Goal: Task Accomplishment & Management: Use online tool/utility

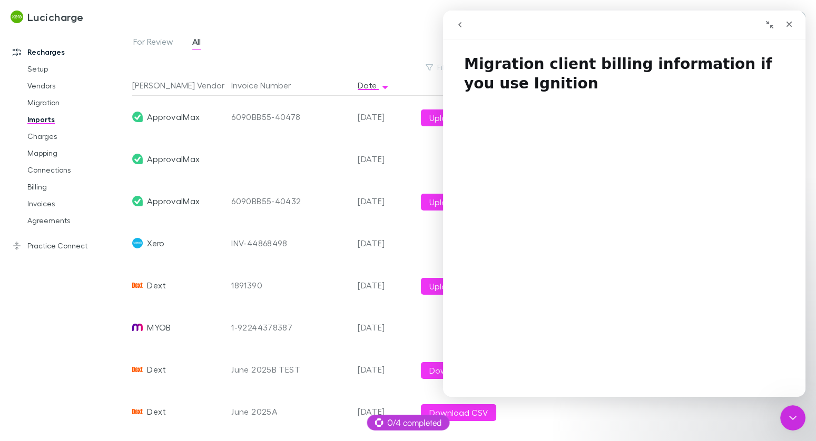
click at [797, 408] on div "Close Intercom Messenger" at bounding box center [792, 418] width 25 height 25
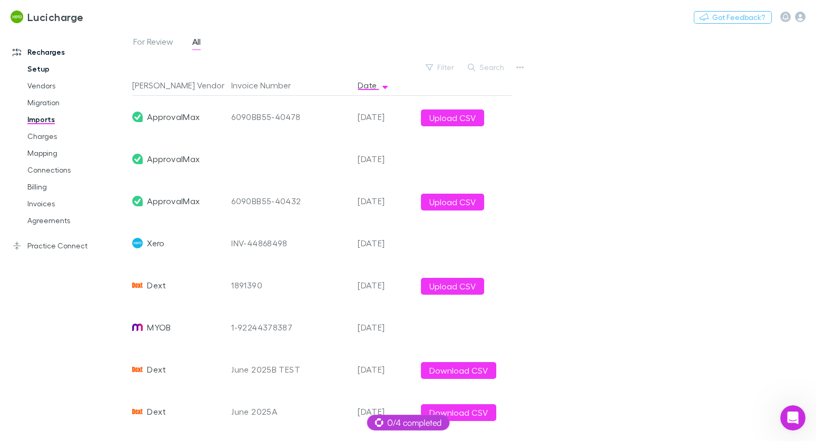
click at [34, 74] on link "Setup" at bounding box center [73, 69] width 113 height 17
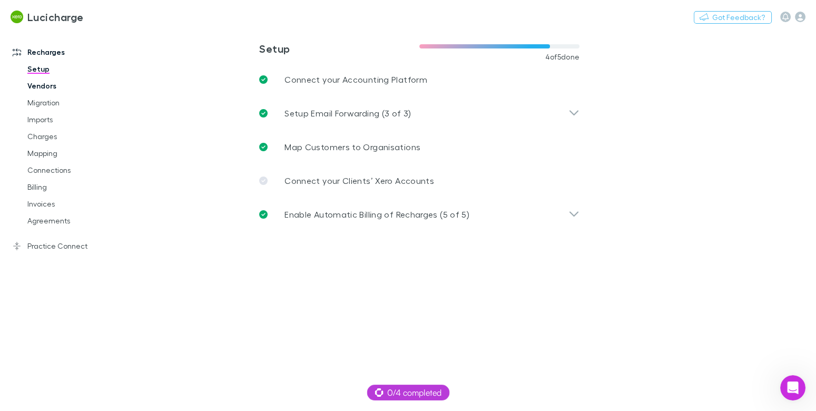
click at [52, 85] on link "Vendors" at bounding box center [73, 85] width 113 height 17
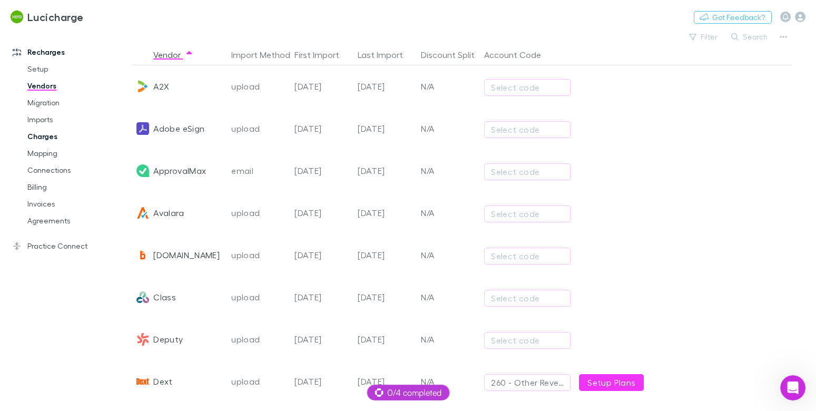
click at [41, 135] on link "Charges" at bounding box center [73, 136] width 113 height 17
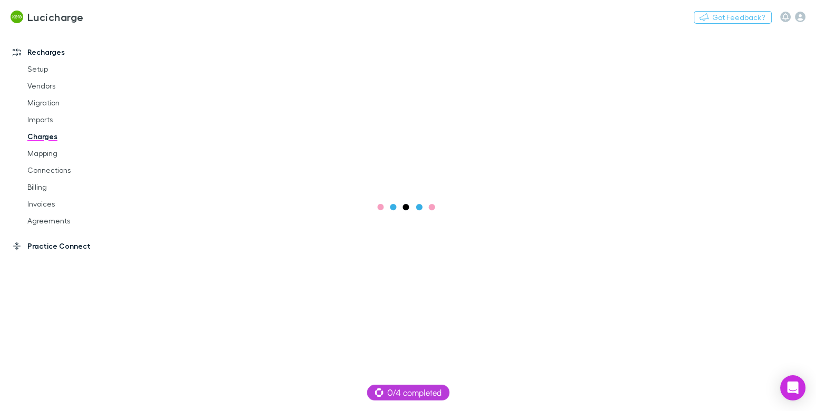
click at [71, 245] on link "Practice Connect" at bounding box center [66, 246] width 128 height 17
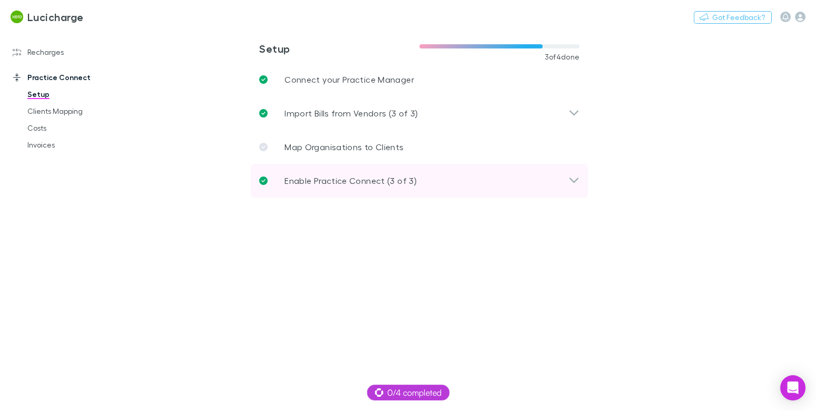
click at [407, 182] on p "Enable Practice Connect (3 of 3)" at bounding box center [350, 180] width 132 height 13
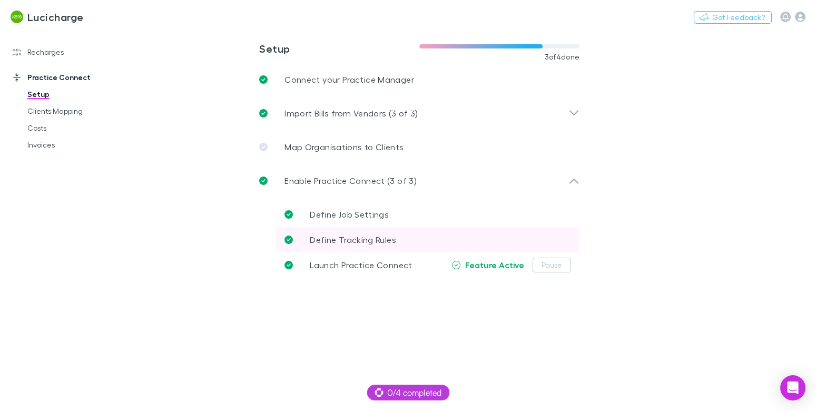
click at [368, 232] on link "Define Tracking Rules" at bounding box center [427, 239] width 303 height 25
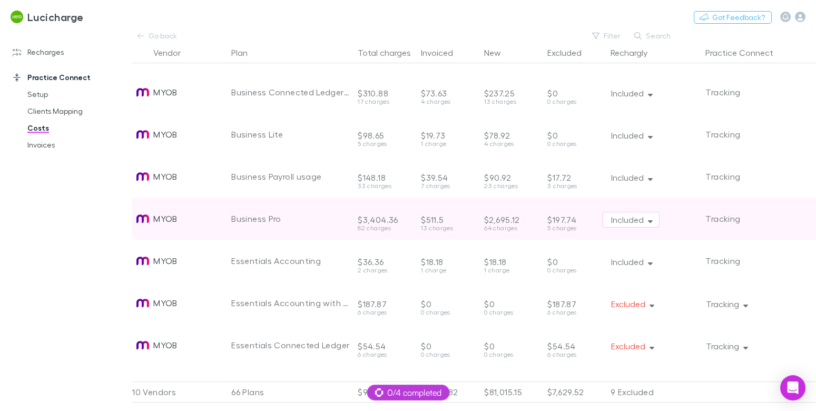
scroll to position [501, 0]
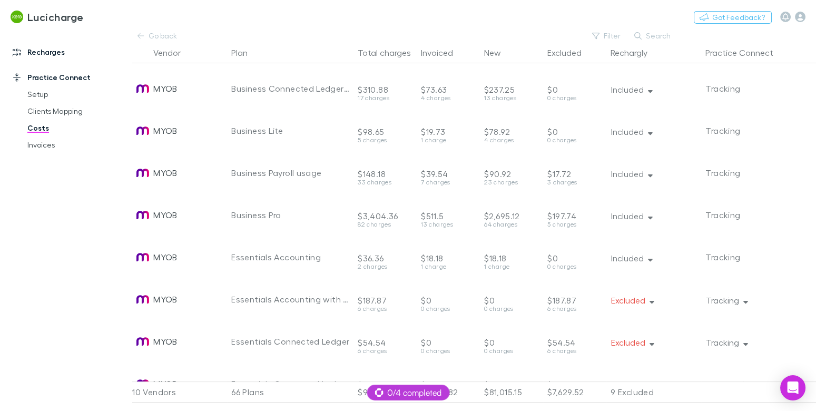
click at [55, 55] on link "Recharges" at bounding box center [66, 52] width 128 height 17
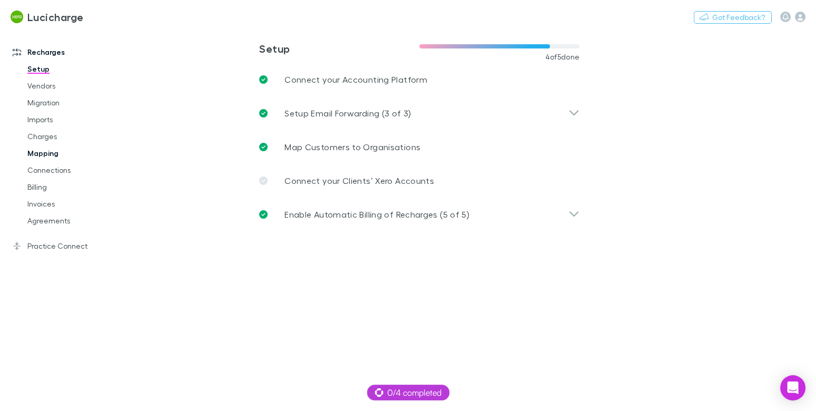
click at [48, 157] on link "Mapping" at bounding box center [73, 153] width 113 height 17
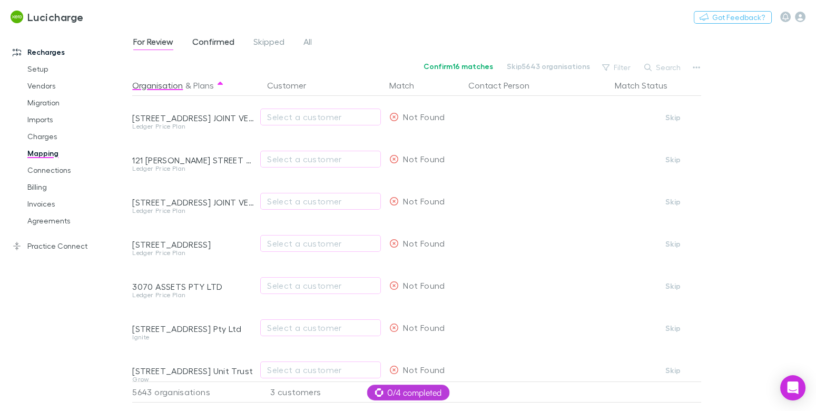
click at [210, 40] on span "Confirmed" at bounding box center [213, 43] width 42 height 14
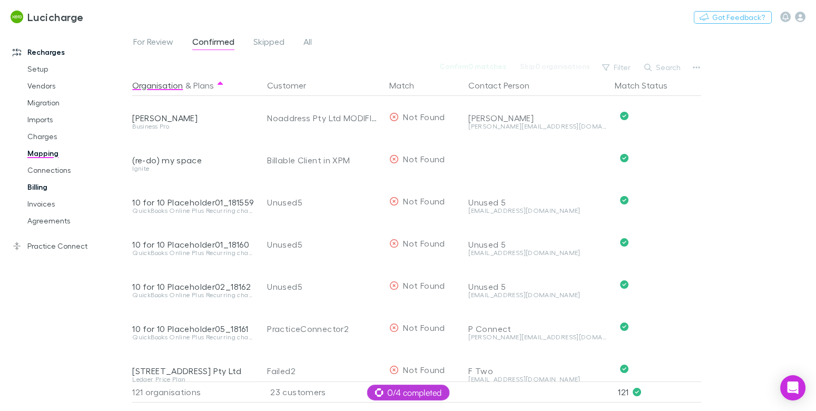
click at [48, 189] on link "Billing" at bounding box center [73, 187] width 113 height 17
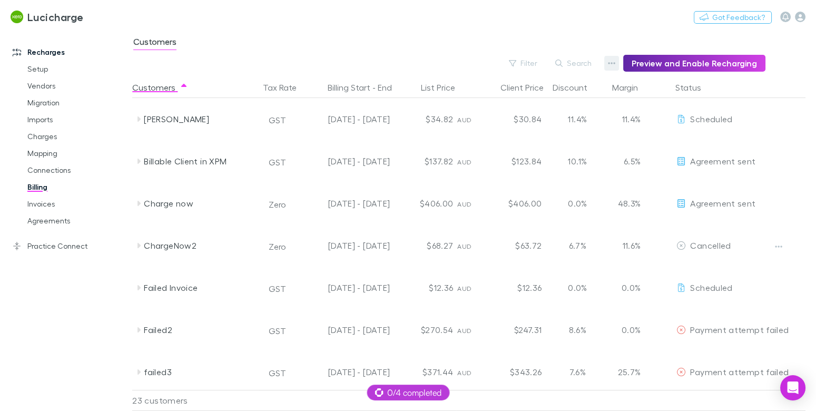
click at [611, 69] on button "button" at bounding box center [611, 63] width 15 height 15
click at [521, 95] on p "Discount Split" at bounding box center [552, 97] width 128 height 13
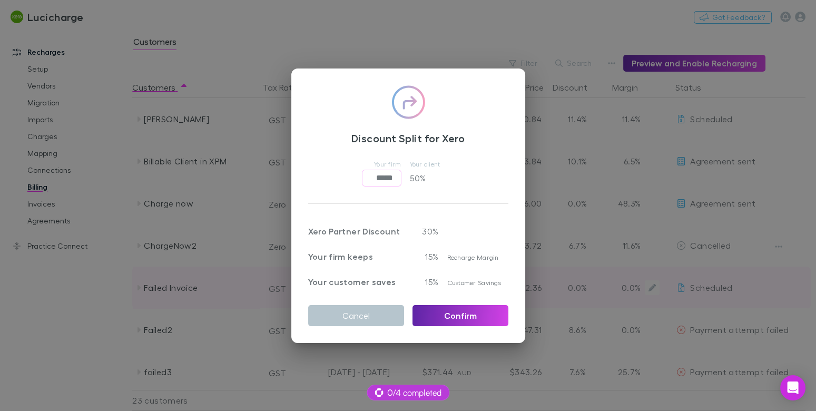
click at [349, 311] on button "Cancel" at bounding box center [356, 315] width 96 height 21
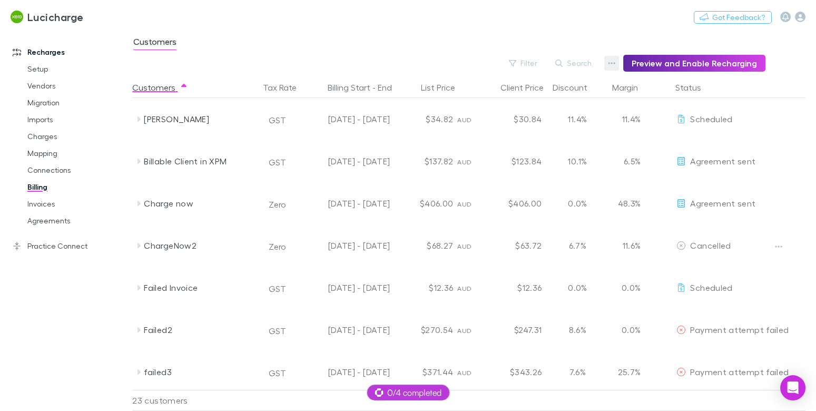
click at [615, 64] on icon "button" at bounding box center [611, 63] width 7 height 8
click at [532, 110] on p "Admin Fee" at bounding box center [552, 116] width 128 height 13
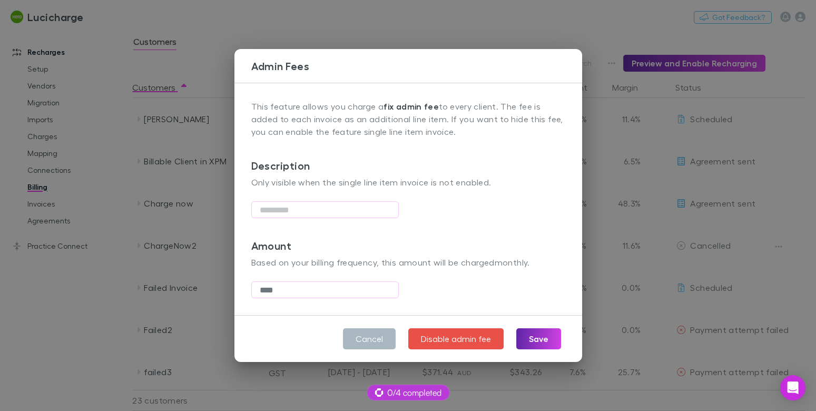
click at [368, 330] on button "Cancel" at bounding box center [369, 338] width 53 height 21
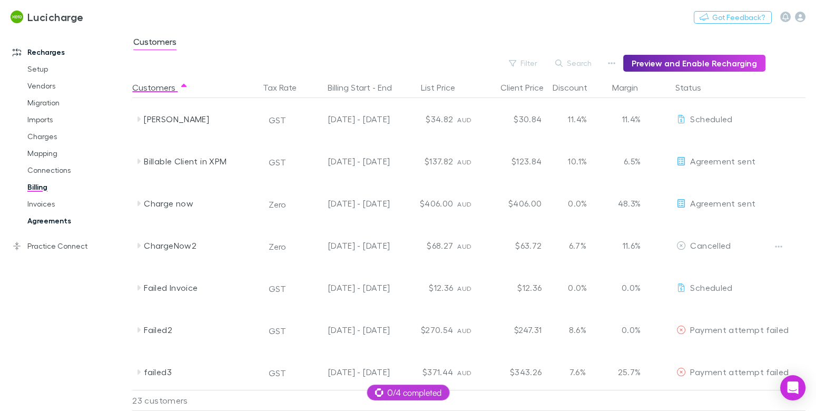
click at [52, 216] on link "Agreements" at bounding box center [73, 220] width 113 height 17
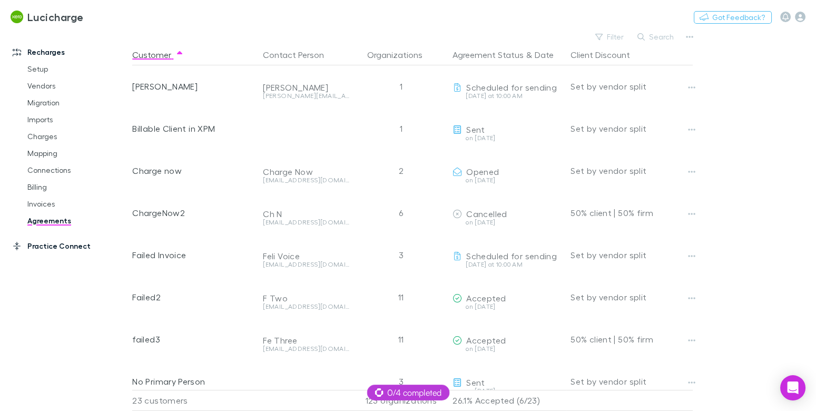
click at [54, 251] on link "Practice Connect" at bounding box center [66, 246] width 128 height 17
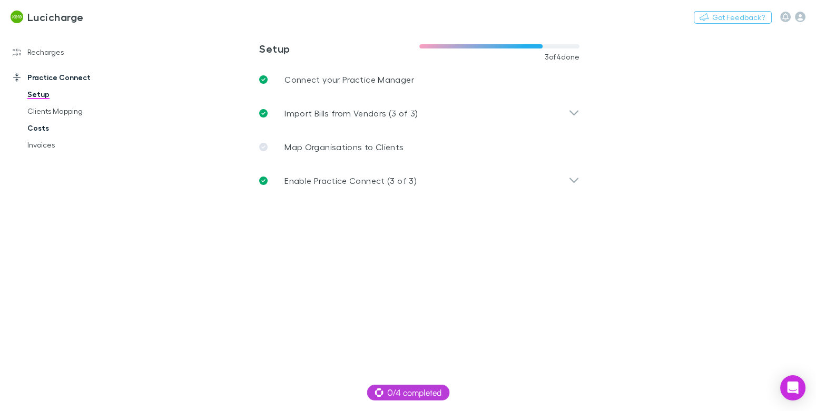
click at [34, 130] on link "Costs" at bounding box center [73, 128] width 113 height 17
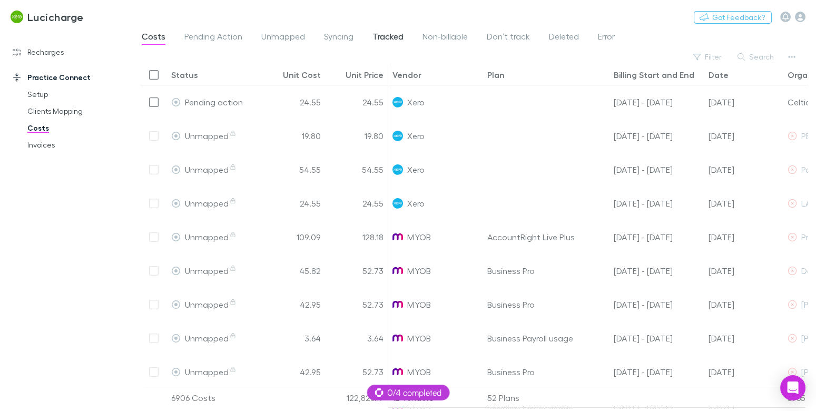
click at [383, 36] on span "Tracked" at bounding box center [387, 38] width 31 height 14
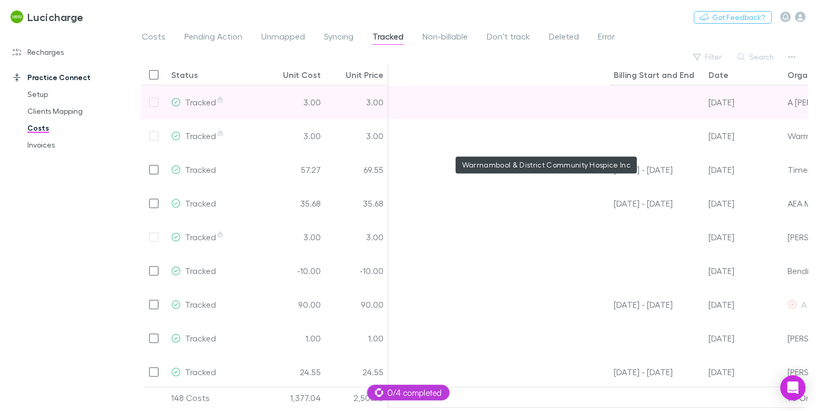
scroll to position [0, 292]
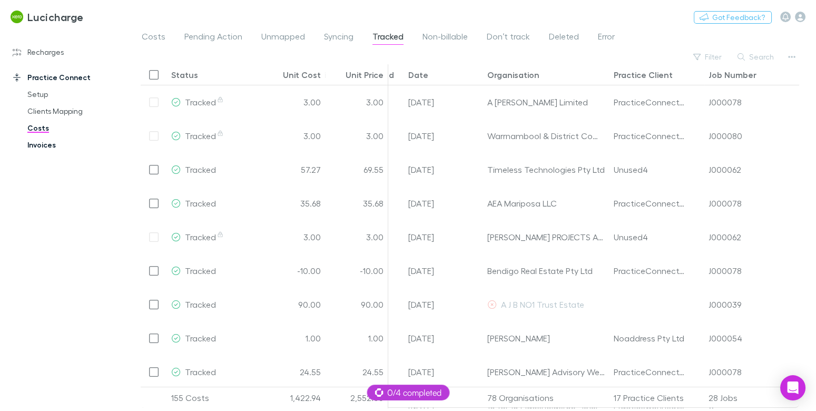
click at [29, 145] on link "Invoices" at bounding box center [73, 144] width 113 height 17
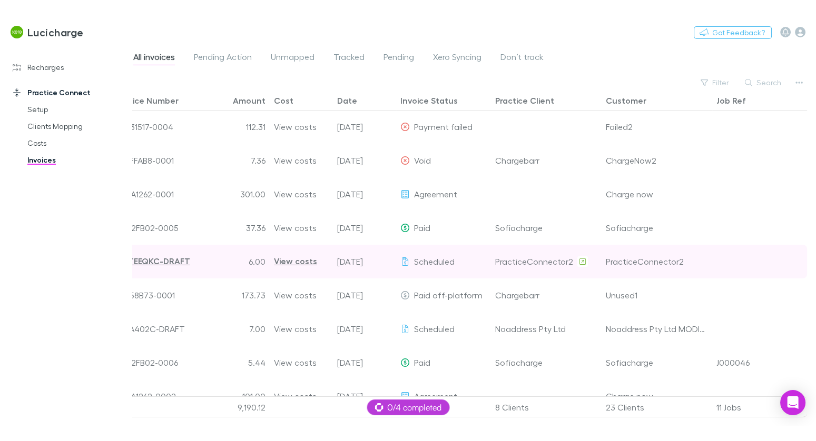
scroll to position [93, 0]
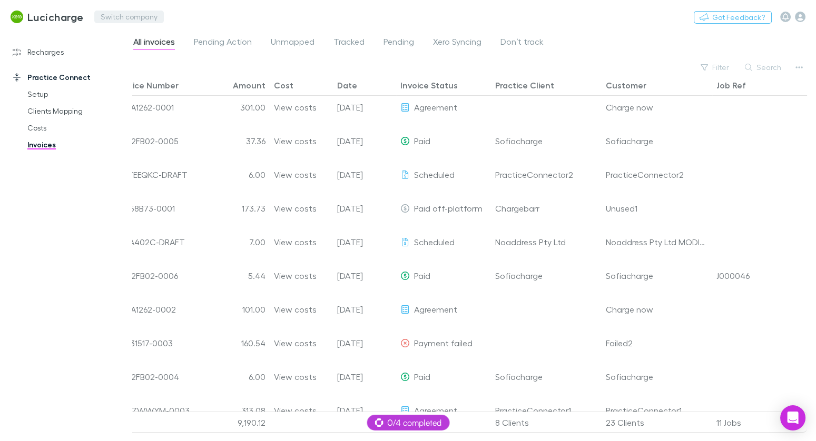
click at [128, 13] on button "Switch company" at bounding box center [129, 17] width 70 height 13
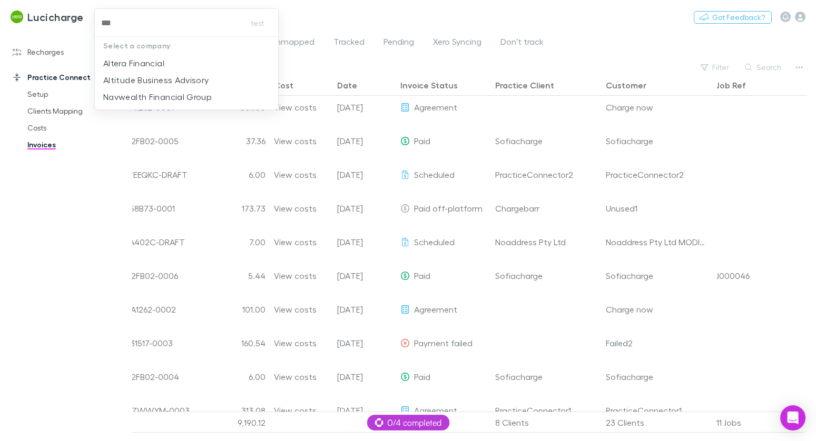
type input "****"
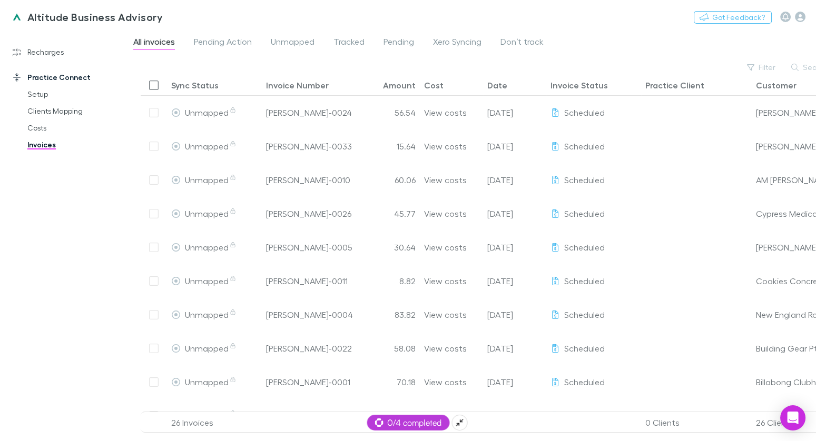
click at [419, 410] on span "0/4 completed" at bounding box center [407, 423] width 67 height 13
click at [401, 422] on span "0/5 completed" at bounding box center [407, 423] width 67 height 13
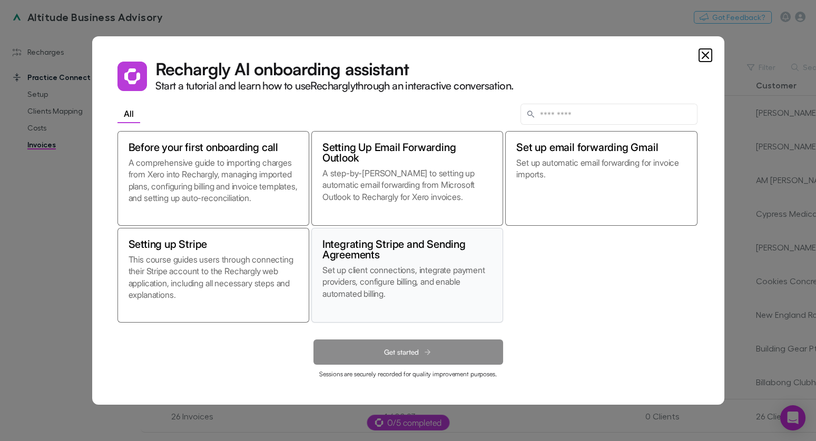
click at [383, 240] on h2 "Integrating Stripe and Sending Agreements" at bounding box center [407, 249] width 170 height 21
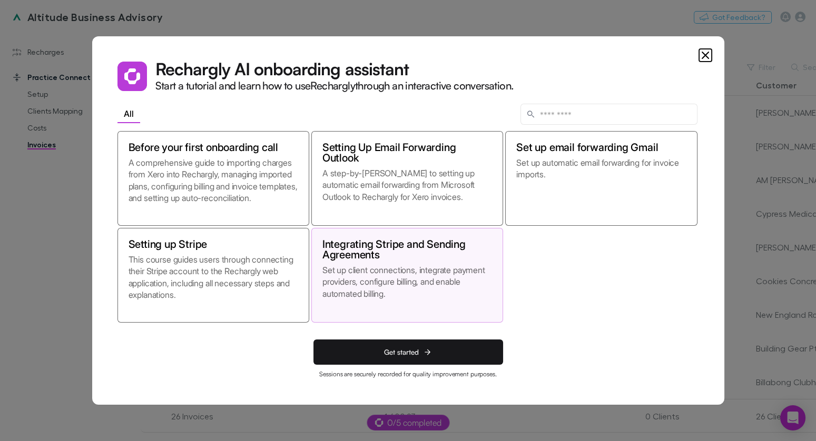
click at [704, 53] on icon "Close" at bounding box center [705, 55] width 13 height 13
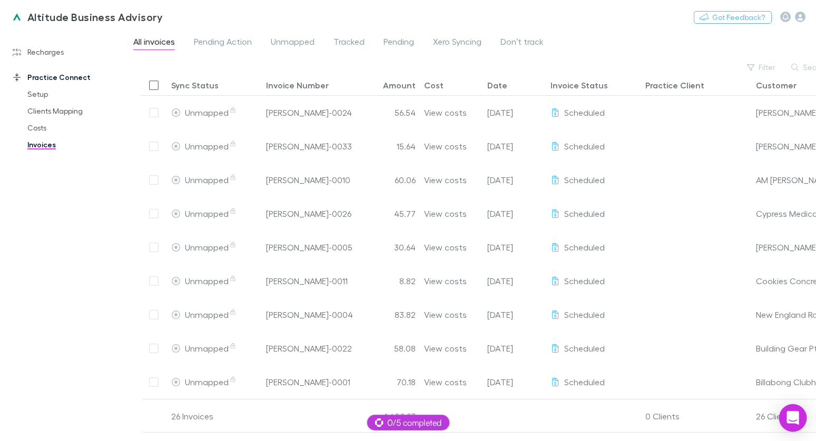
click at [789, 419] on icon "Open Intercom Messenger" at bounding box center [792, 418] width 12 height 14
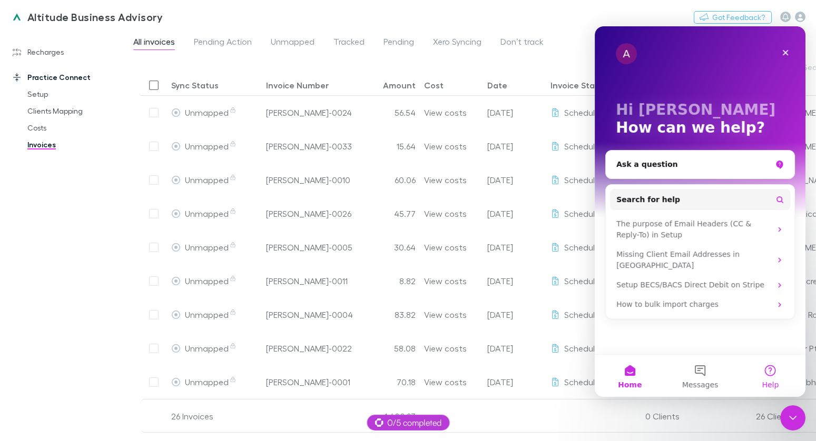
click at [767, 373] on button "Help" at bounding box center [770, 376] width 70 height 42
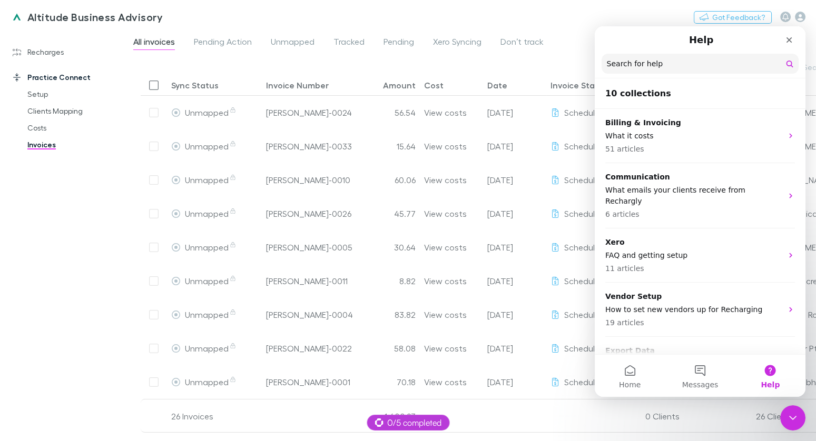
click at [659, 71] on input "Search for help" at bounding box center [699, 64] width 197 height 20
click at [763, 379] on button "Help" at bounding box center [770, 376] width 70 height 42
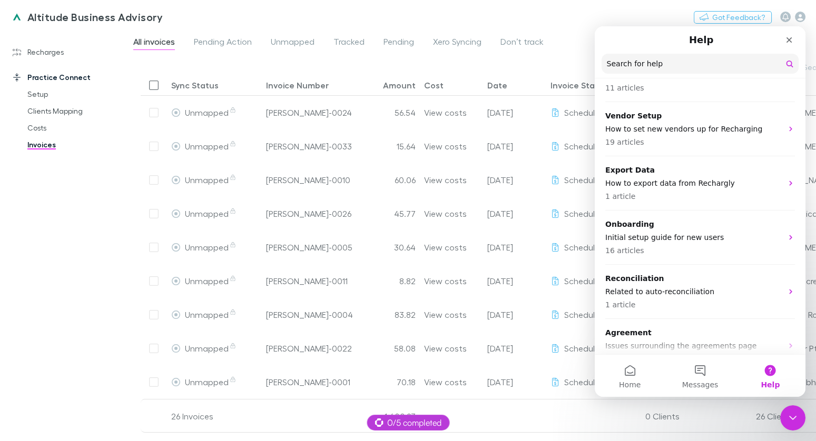
scroll to position [307, 0]
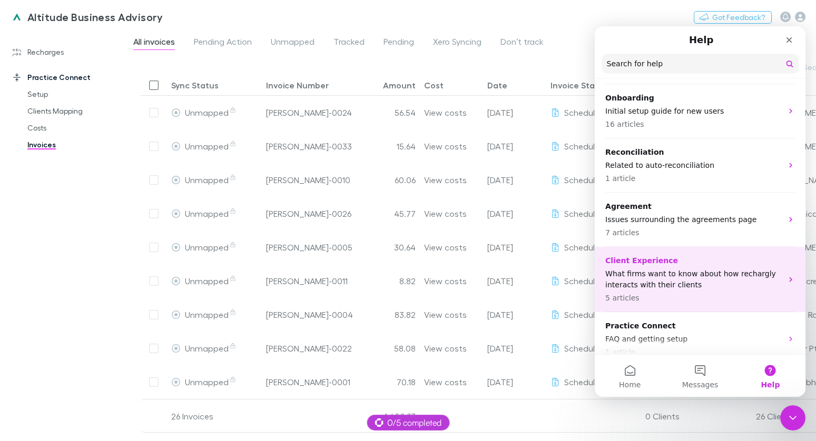
click at [673, 272] on p "What firms want to know about how rechargly interacts with their clients" at bounding box center [693, 280] width 177 height 22
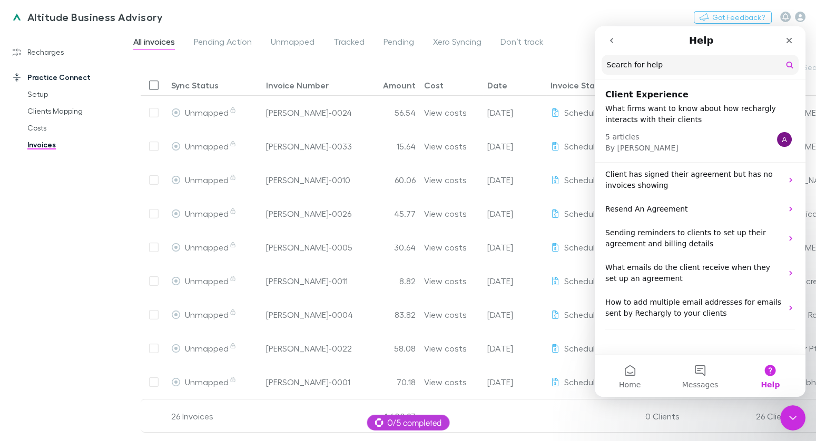
click at [625, 117] on p "What firms want to know about how rechargly interacts with their clients" at bounding box center [700, 114] width 190 height 22
click at [629, 101] on h2 "Client Experience" at bounding box center [700, 94] width 190 height 13
click at [631, 94] on h2 "Client Experience" at bounding box center [700, 94] width 190 height 13
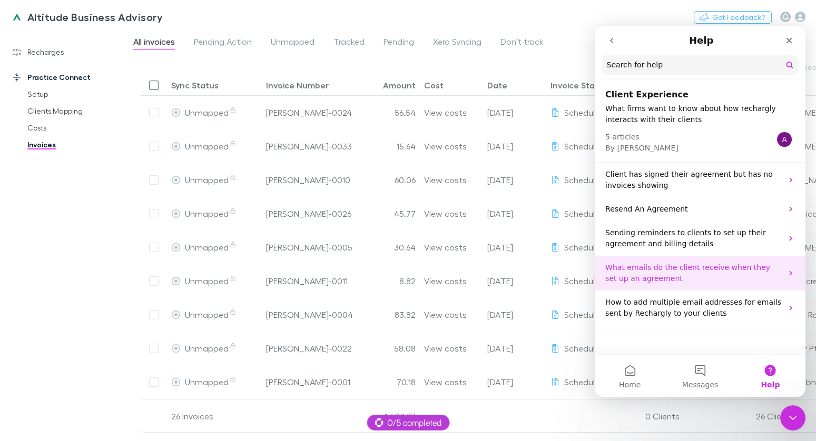
click at [659, 263] on p "What emails do the client receive when they set up an agreement" at bounding box center [693, 273] width 177 height 22
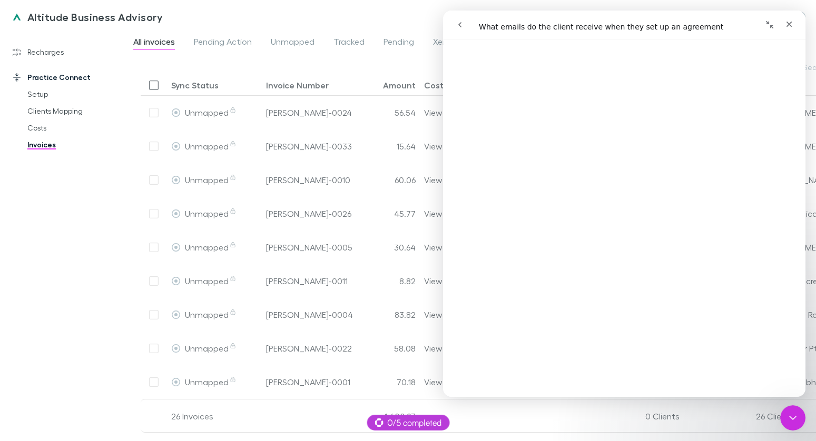
scroll to position [0, 0]
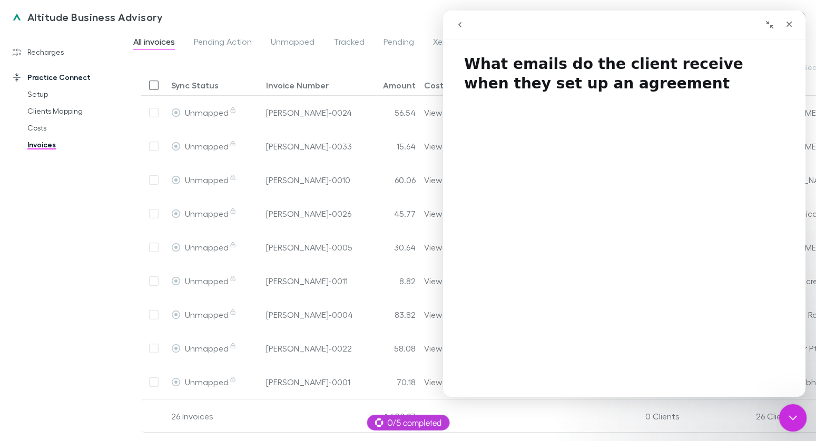
click at [791, 411] on icon "Close Intercom Messenger" at bounding box center [791, 416] width 13 height 13
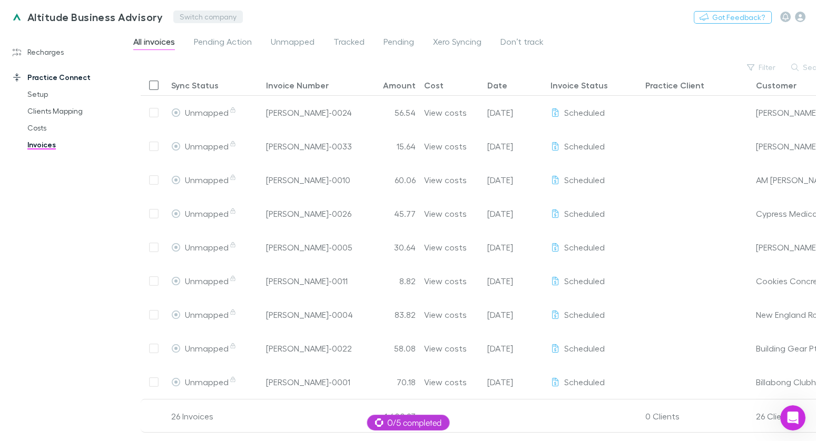
click at [202, 18] on button "Switch company" at bounding box center [208, 17] width 70 height 13
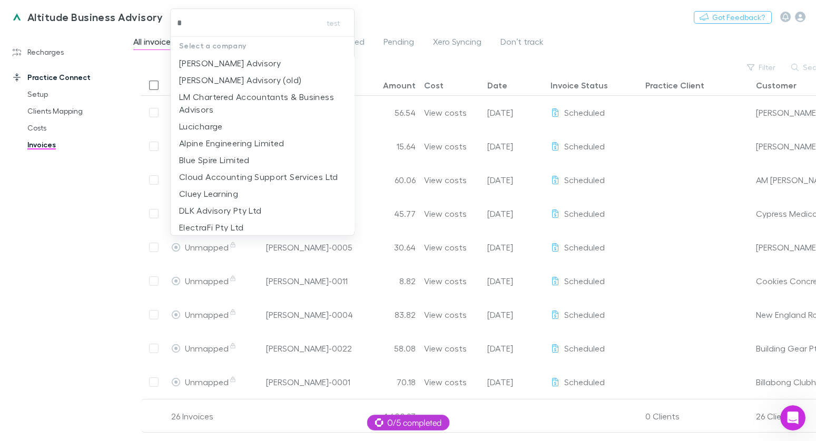
type input "**"
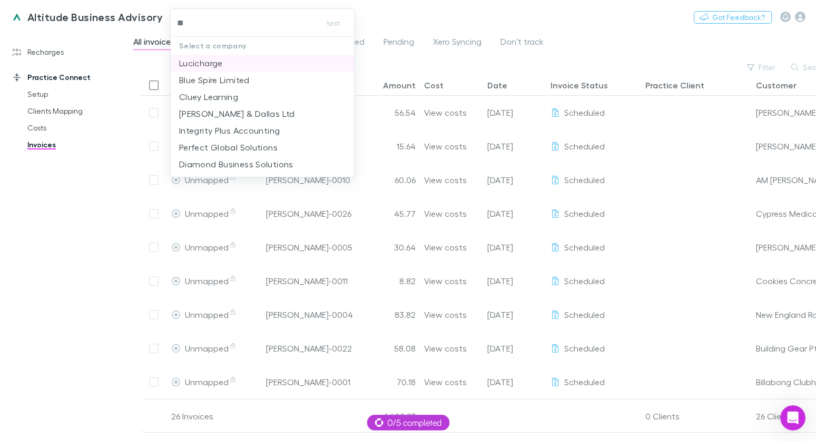
click at [198, 62] on p "Lucicharge" at bounding box center [201, 63] width 44 height 13
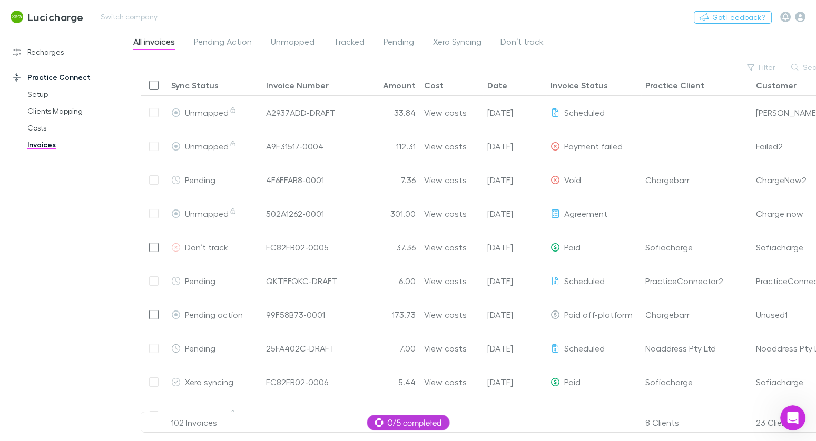
click at [57, 18] on h3 "Lucicharge" at bounding box center [55, 17] width 56 height 13
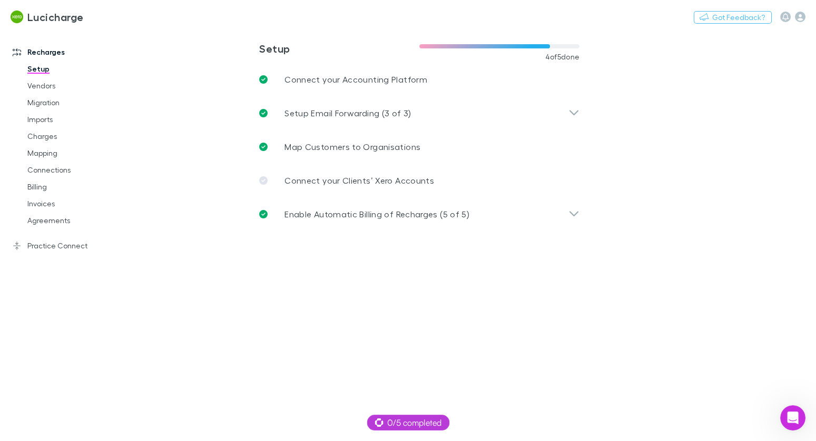
click at [65, 235] on div "Practice Connect Setup Clients Mapping Costs Invoices" at bounding box center [66, 241] width 128 height 25
click at [68, 248] on link "Practice Connect" at bounding box center [66, 246] width 128 height 17
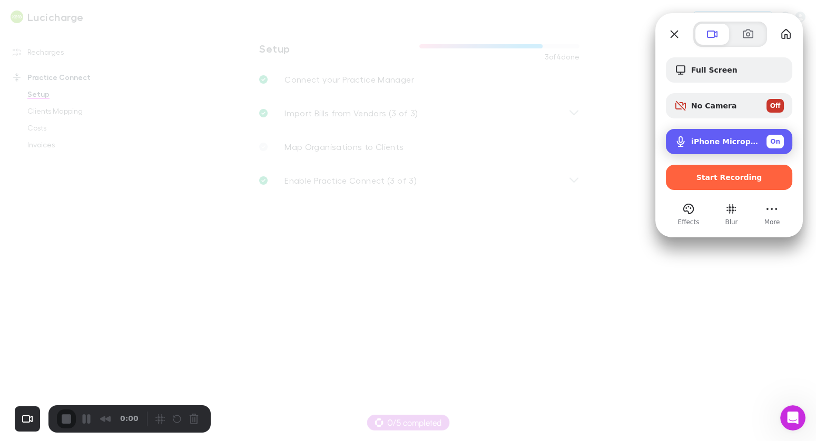
click at [720, 142] on span "iPhone Microphone" at bounding box center [724, 141] width 67 height 8
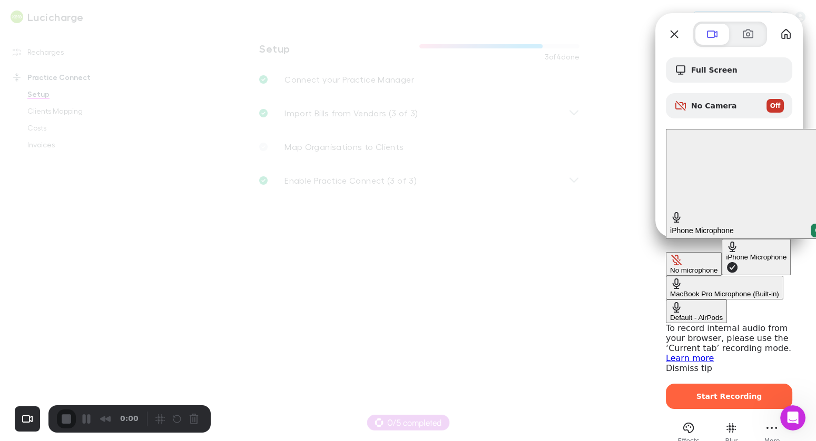
click at [666, 300] on AirPods "Default - AirPods" at bounding box center [696, 312] width 61 height 24
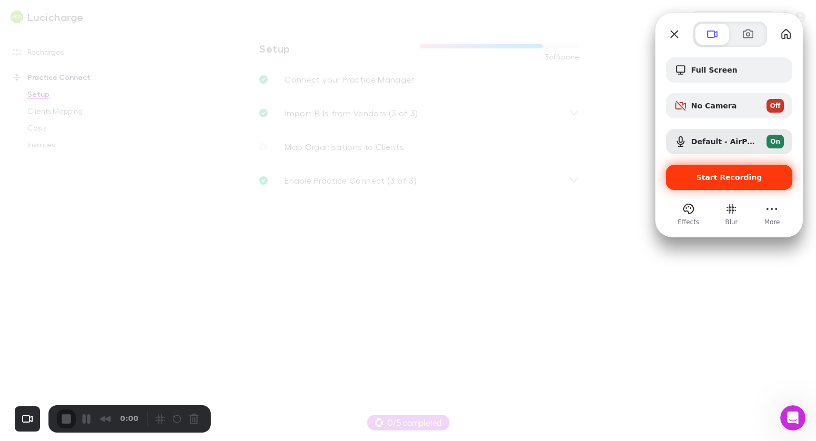
click at [704, 171] on div "Start Recording" at bounding box center [729, 177] width 126 height 25
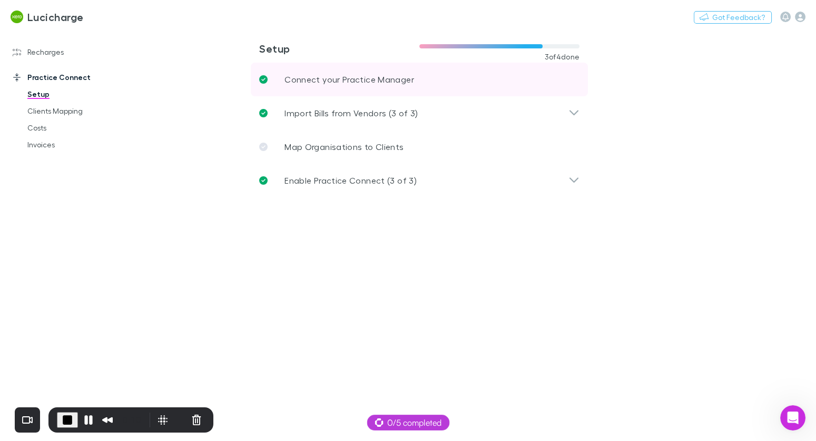
click at [340, 83] on p "Connect your Practice Manager" at bounding box center [349, 79] width 130 height 13
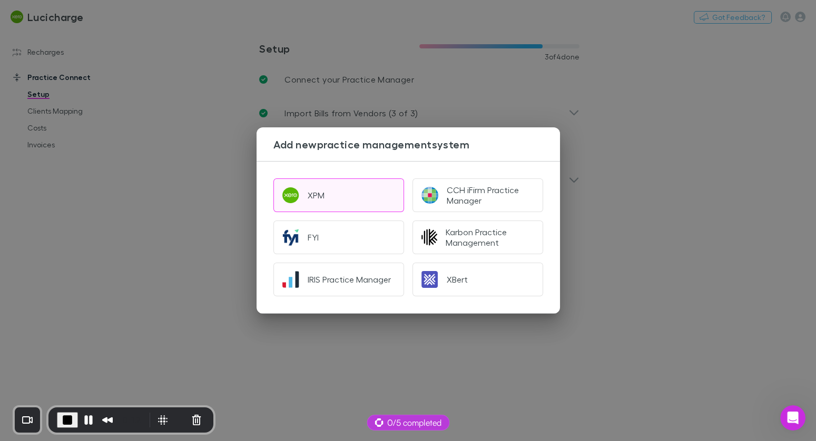
click at [336, 196] on button "XPM" at bounding box center [338, 196] width 131 height 34
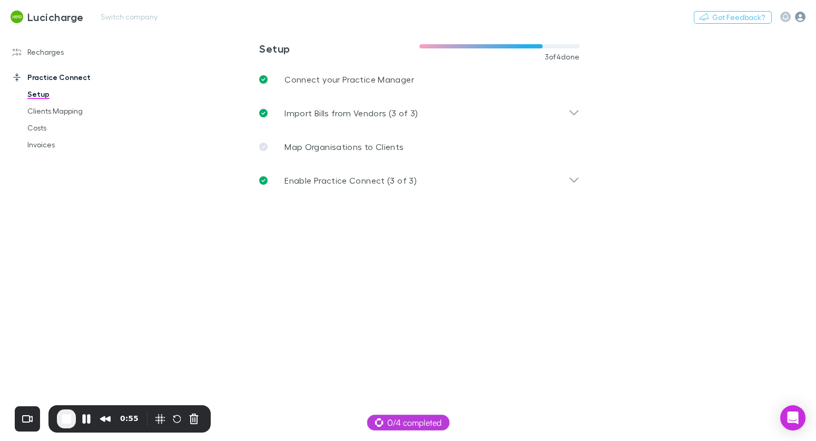
click at [802, 17] on icon "button" at bounding box center [800, 17] width 11 height 11
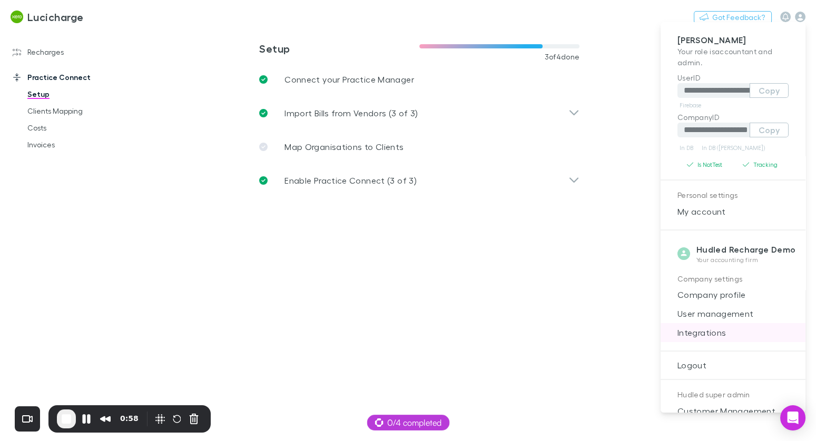
click at [704, 328] on span "Integrations" at bounding box center [733, 333] width 128 height 13
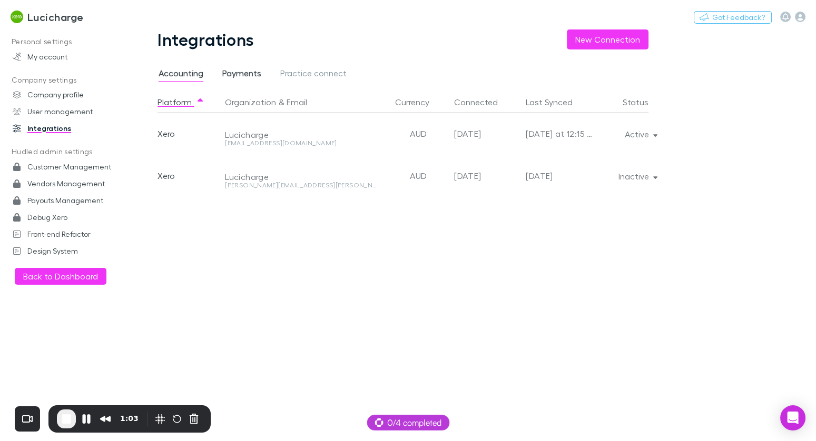
click at [234, 74] on span "Payments" at bounding box center [241, 75] width 39 height 14
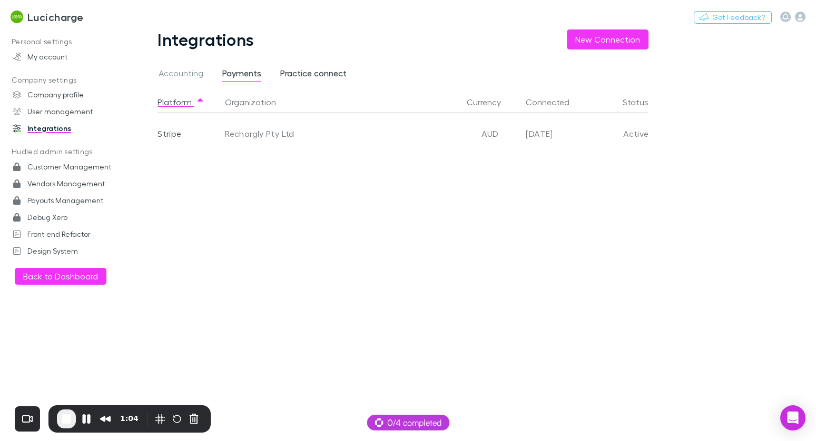
click at [283, 74] on span "Practice connect" at bounding box center [313, 75] width 66 height 14
click at [51, 22] on h3 "Lucicharge" at bounding box center [55, 17] width 56 height 13
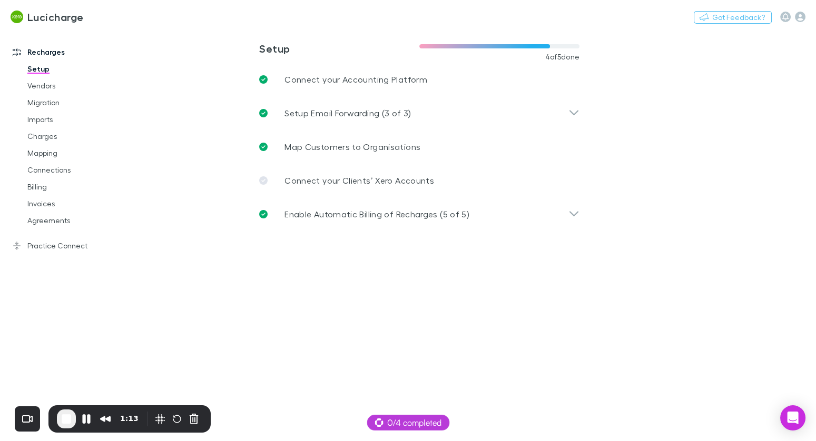
click at [50, 249] on link "Practice Connect" at bounding box center [66, 246] width 128 height 17
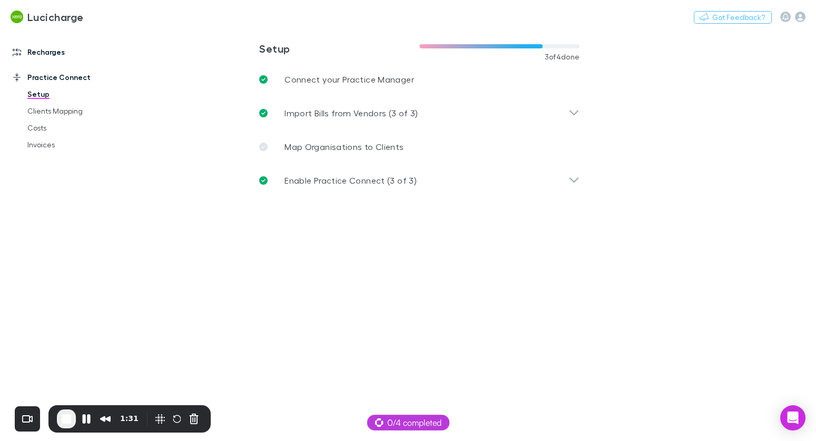
click at [54, 58] on link "Recharges" at bounding box center [66, 52] width 128 height 17
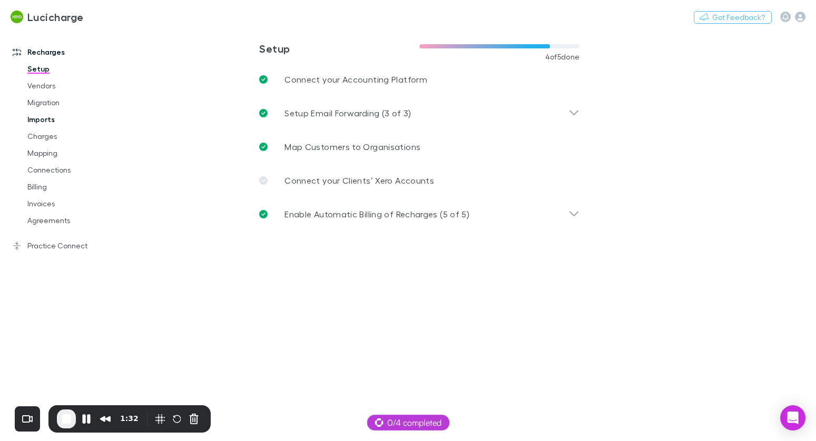
click at [51, 116] on link "Imports" at bounding box center [73, 119] width 113 height 17
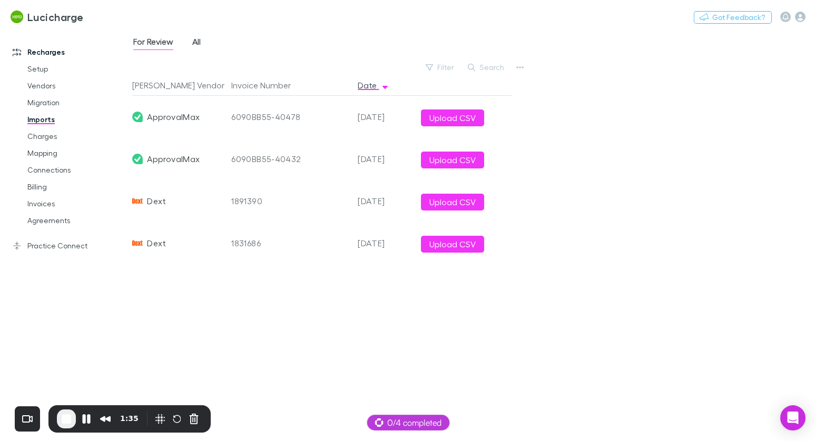
click at [200, 41] on span "All" at bounding box center [196, 43] width 8 height 14
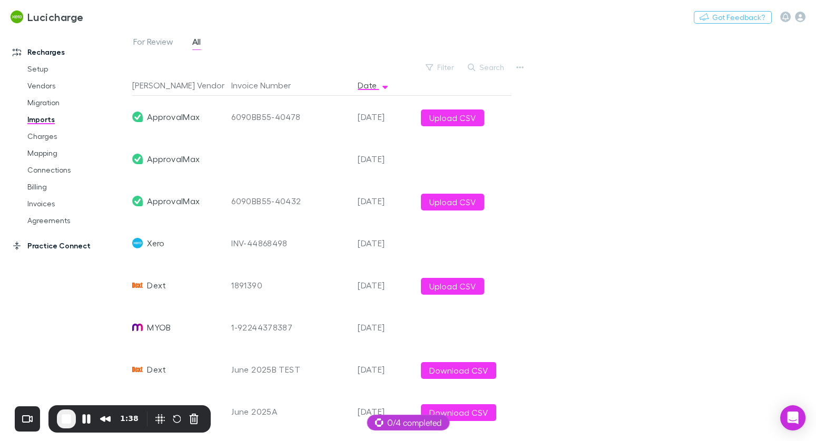
click at [41, 242] on link "Practice Connect" at bounding box center [66, 246] width 128 height 17
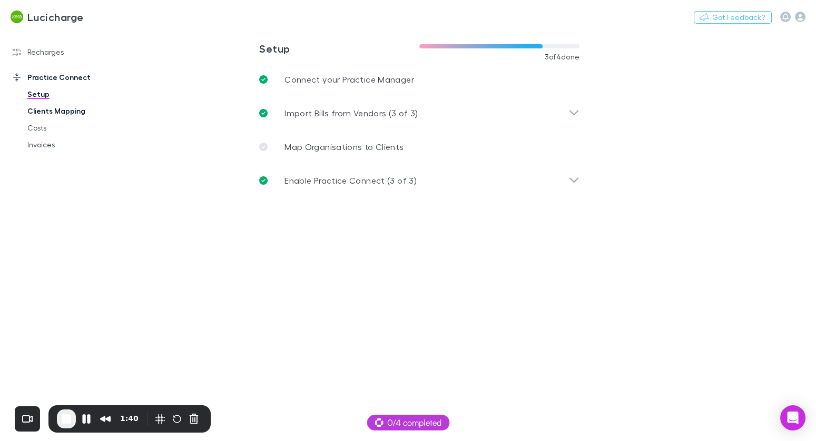
click at [66, 110] on link "Clients Mapping" at bounding box center [73, 111] width 113 height 17
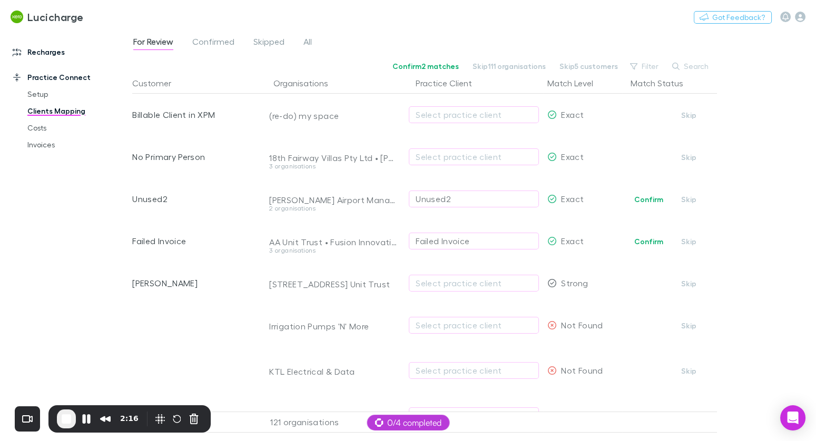
click at [56, 54] on link "Recharges" at bounding box center [66, 52] width 128 height 17
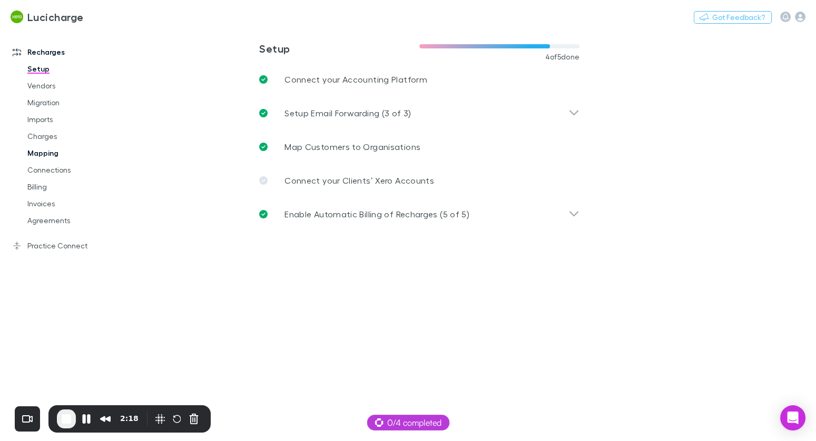
click at [48, 153] on link "Mapping" at bounding box center [73, 153] width 113 height 17
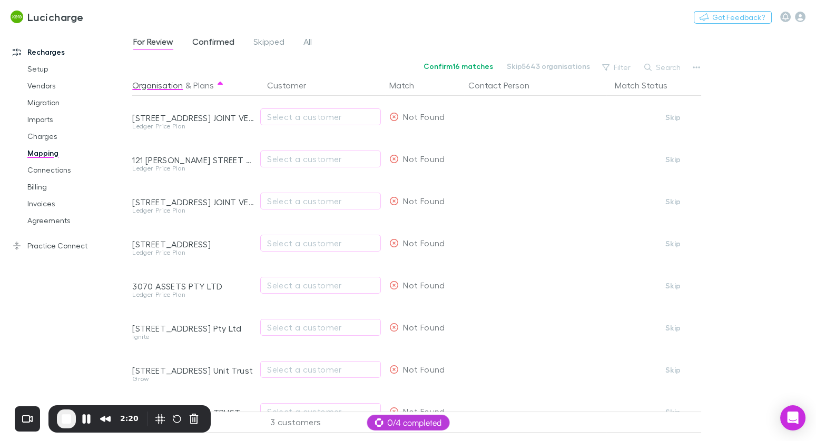
click at [198, 46] on span "Confirmed" at bounding box center [213, 43] width 42 height 14
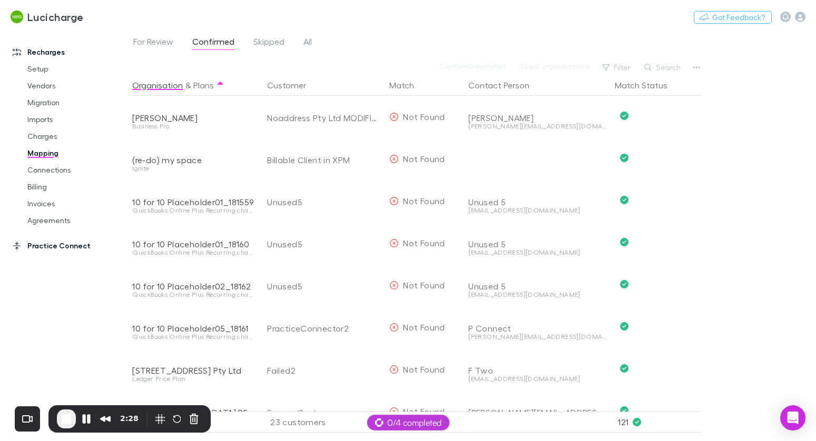
click at [63, 243] on link "Practice Connect" at bounding box center [66, 246] width 128 height 17
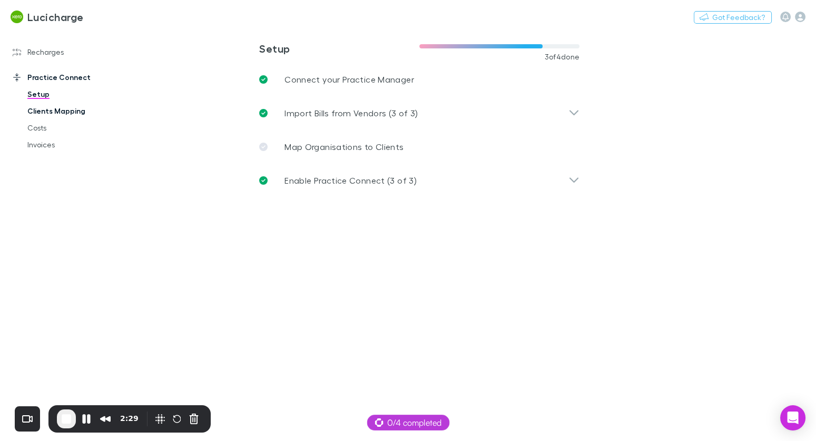
click at [56, 111] on link "Clients Mapping" at bounding box center [73, 111] width 113 height 17
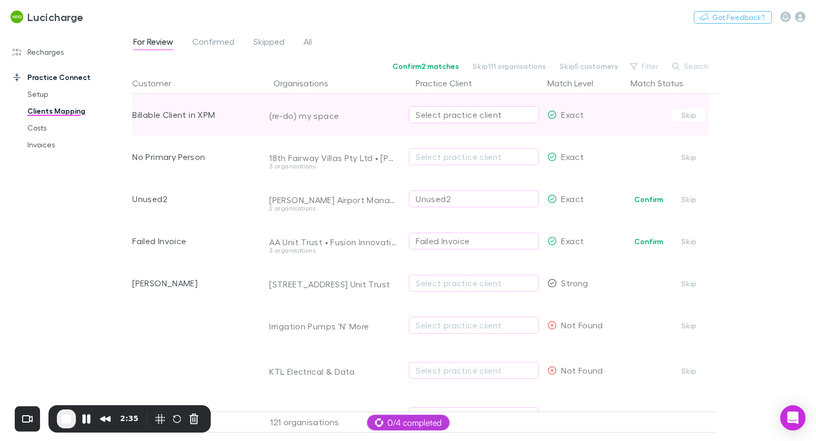
click at [449, 113] on div "Select practice client" at bounding box center [474, 114] width 116 height 13
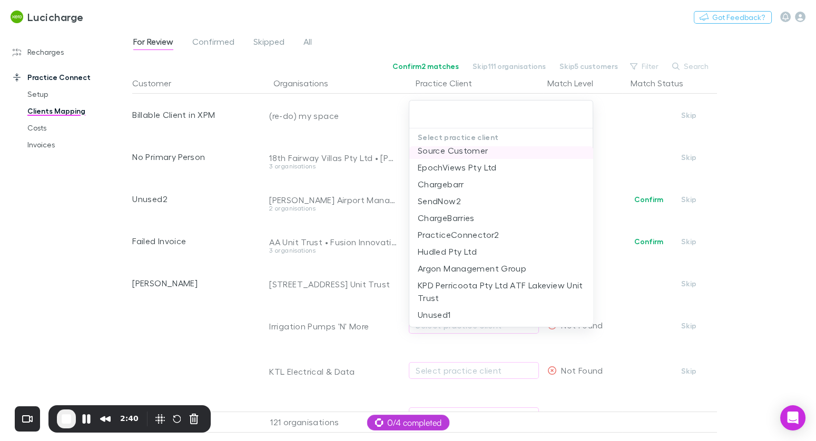
scroll to position [39, 0]
click at [397, 64] on div at bounding box center [408, 220] width 816 height 441
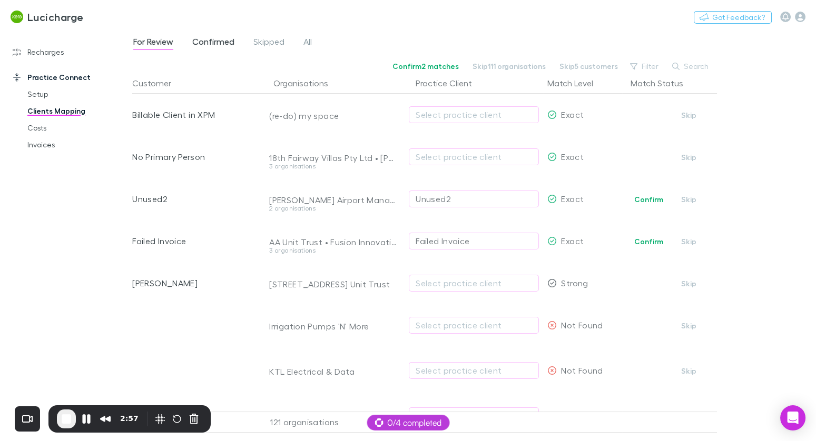
click at [222, 41] on span "Confirmed" at bounding box center [213, 43] width 42 height 14
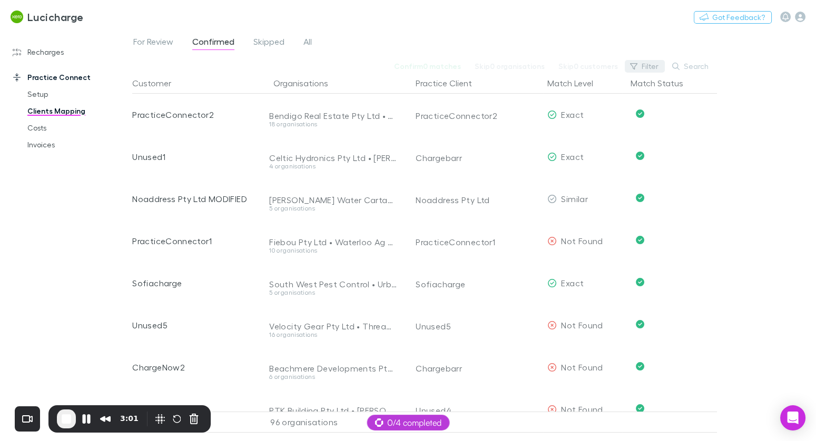
click at [636, 66] on icon "button" at bounding box center [633, 66] width 7 height 7
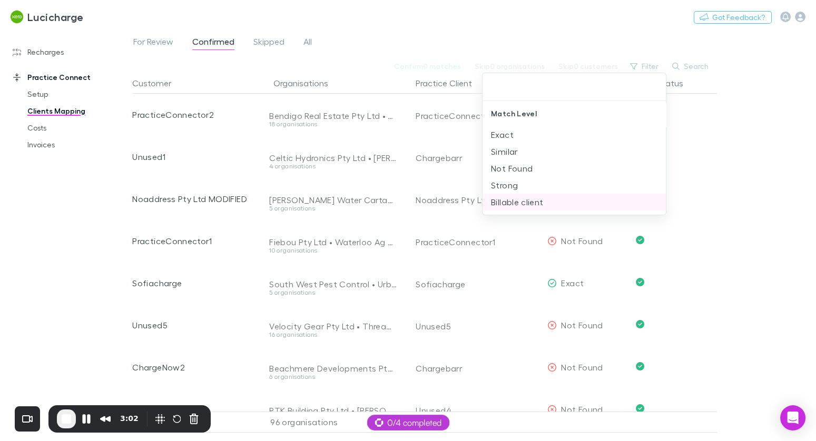
click at [514, 204] on li "Billable client" at bounding box center [574, 202] width 184 height 17
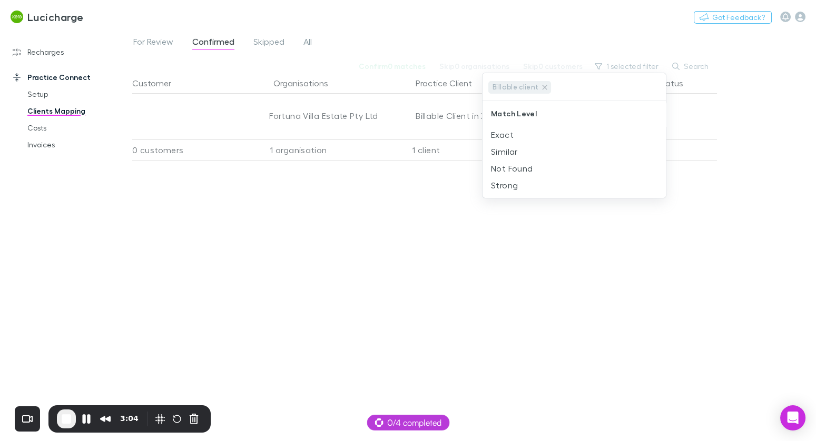
click at [375, 29] on div at bounding box center [408, 220] width 816 height 441
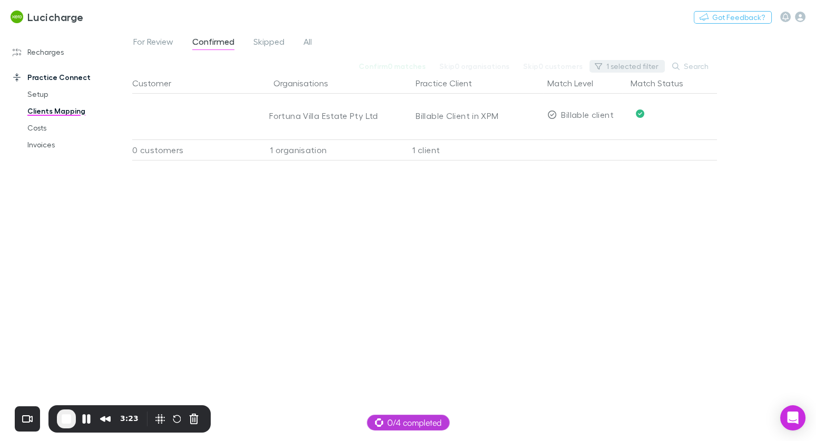
click at [630, 65] on button "1 selected filter" at bounding box center [626, 66] width 75 height 13
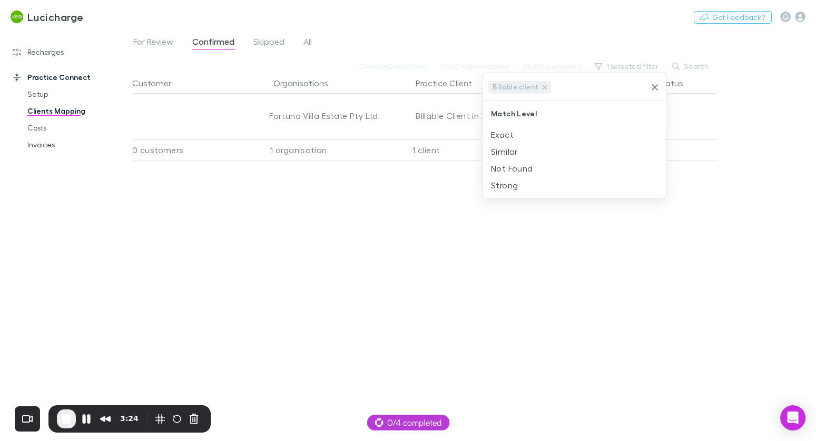
click at [653, 88] on icon "Clear" at bounding box center [654, 87] width 6 height 6
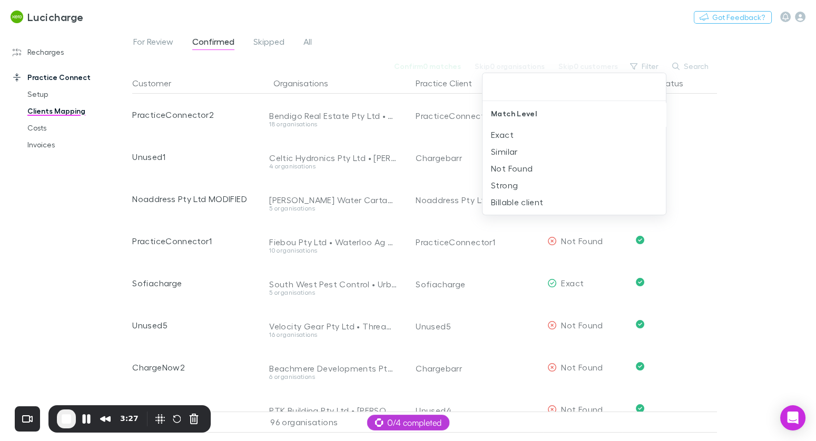
click at [62, 185] on div at bounding box center [408, 220] width 816 height 441
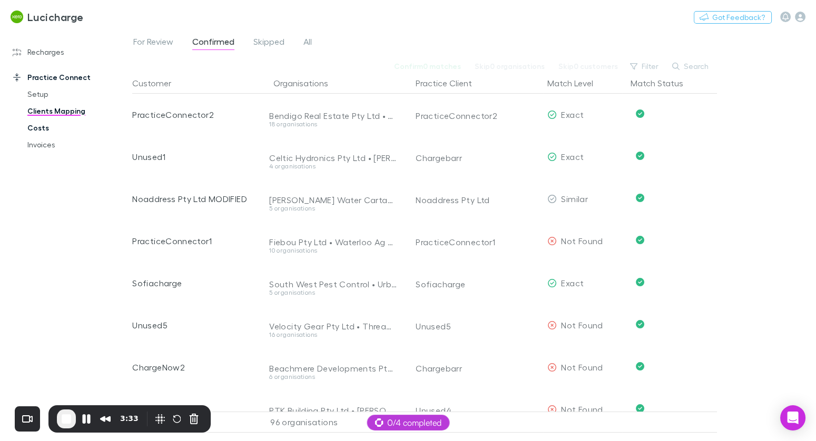
click at [48, 127] on link "Costs" at bounding box center [73, 128] width 113 height 17
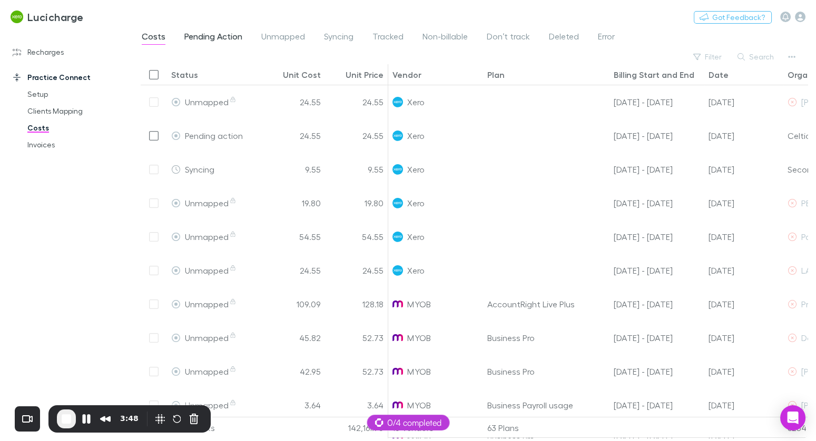
click at [219, 38] on span "Pending Action" at bounding box center [213, 38] width 58 height 14
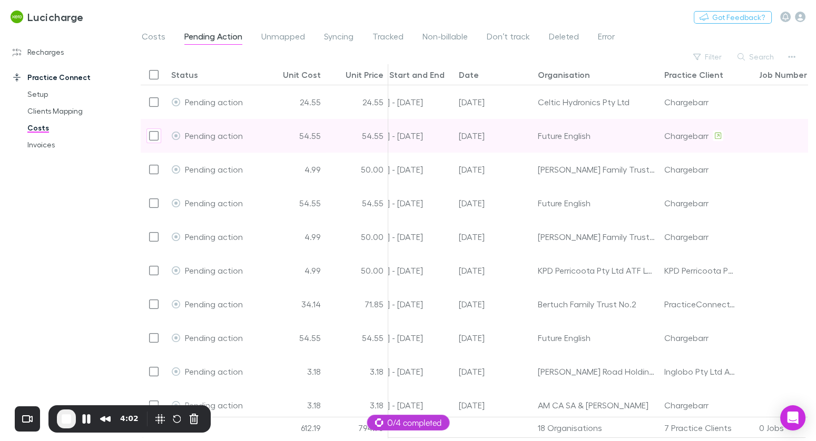
scroll to position [0, 292]
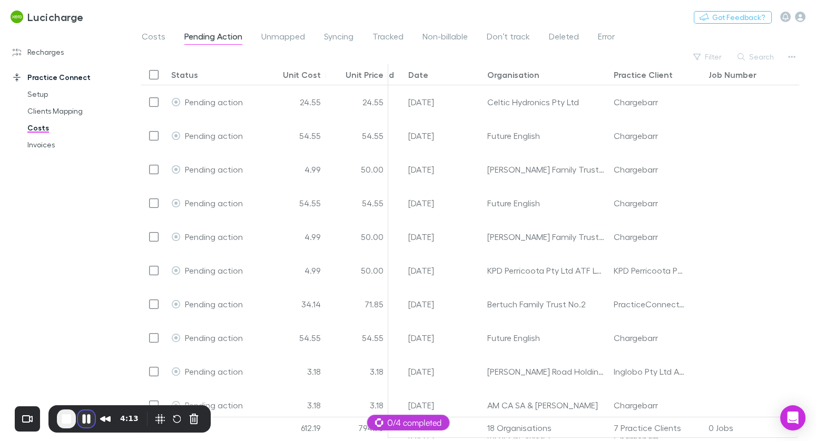
click at [82, 420] on button "Pause Recording" at bounding box center [86, 419] width 17 height 17
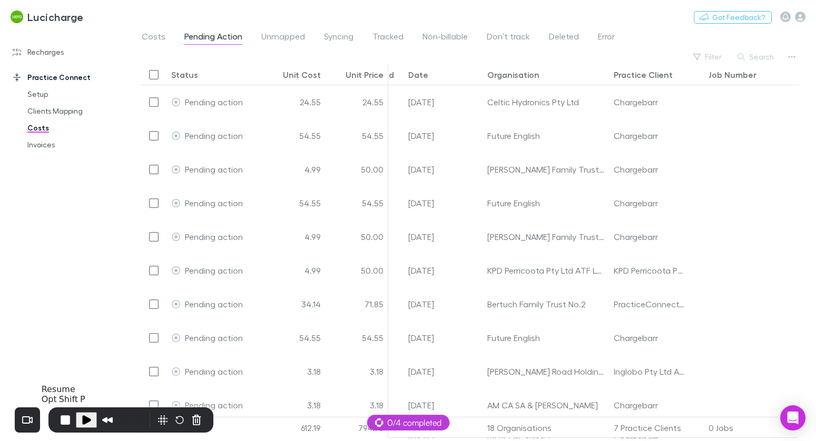
click at [88, 422] on span "Play Recording" at bounding box center [86, 420] width 13 height 13
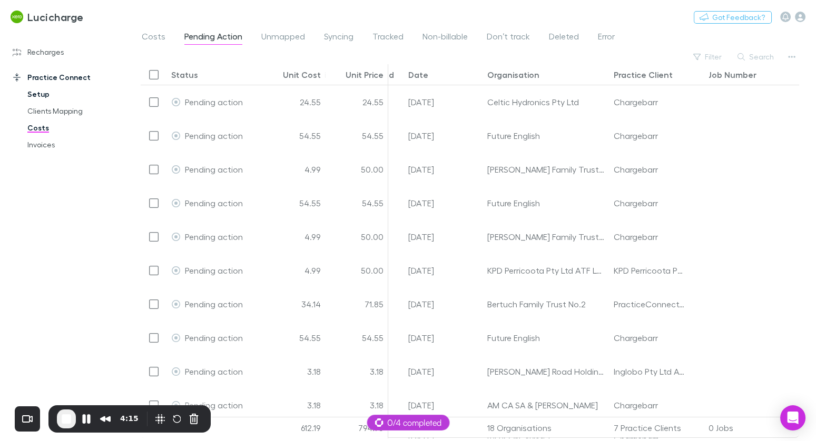
click at [48, 96] on link "Setup" at bounding box center [73, 94] width 113 height 17
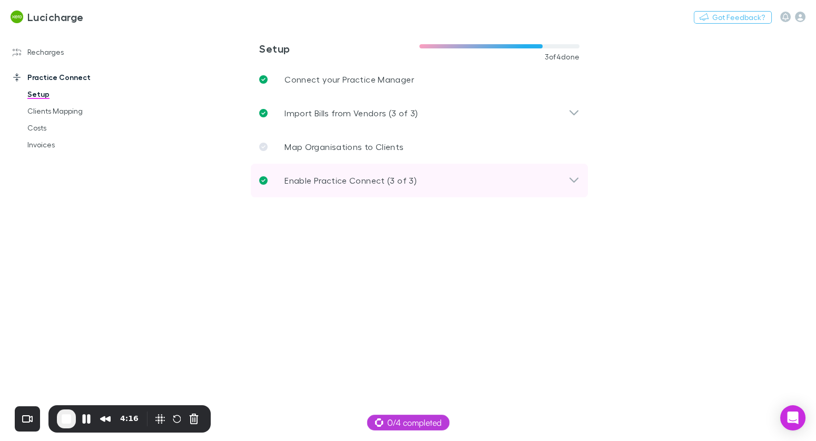
click at [331, 181] on p "Enable Practice Connect (3 of 3)" at bounding box center [350, 180] width 132 height 13
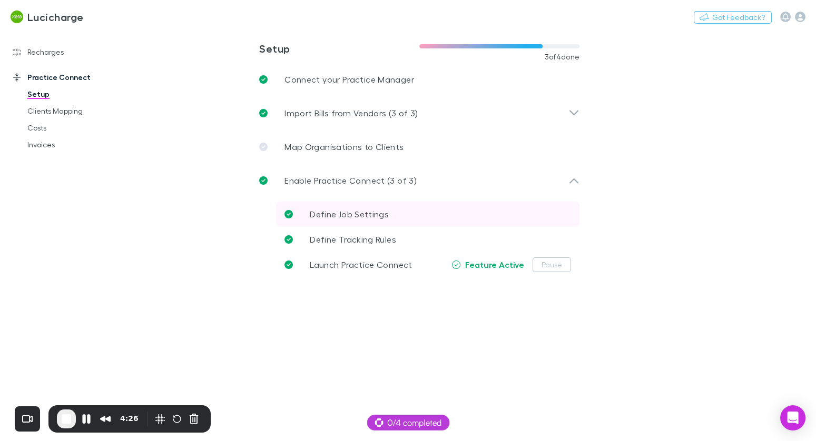
click at [348, 214] on span "Define Job Settings" at bounding box center [349, 214] width 79 height 10
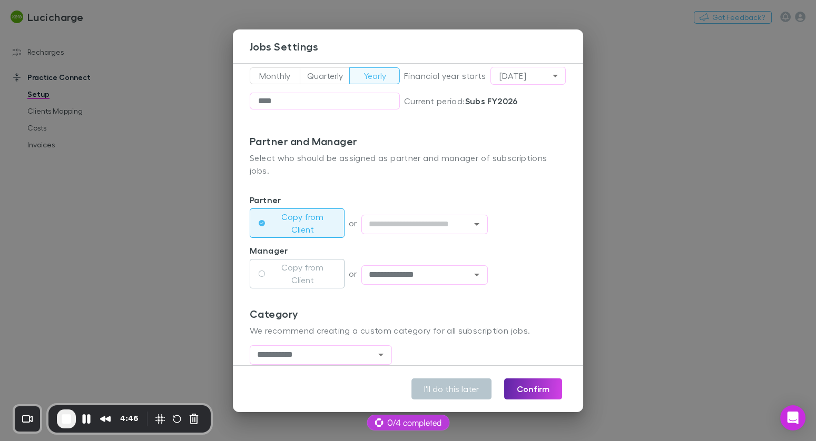
scroll to position [122, 0]
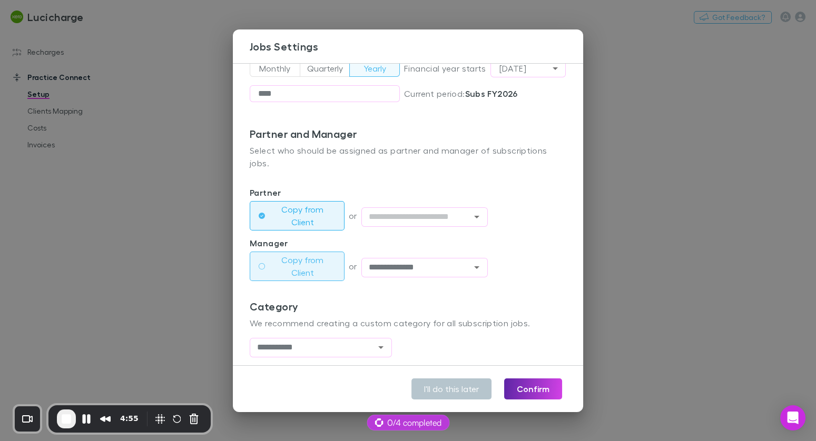
click at [269, 254] on label "Copy from Client" at bounding box center [302, 266] width 66 height 25
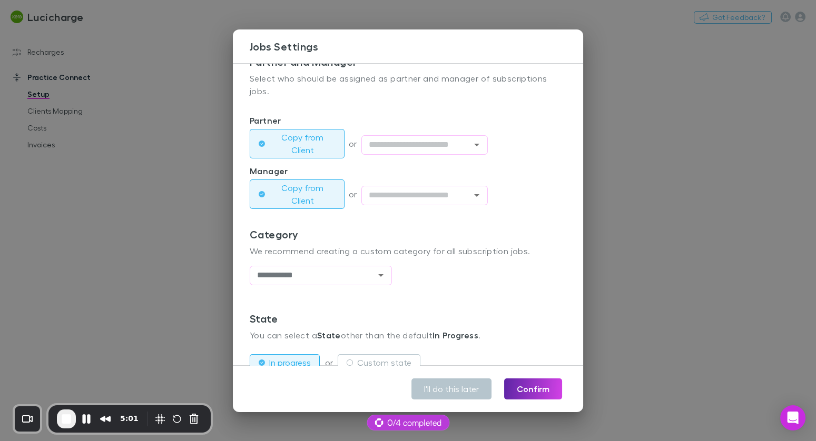
scroll to position [216, 0]
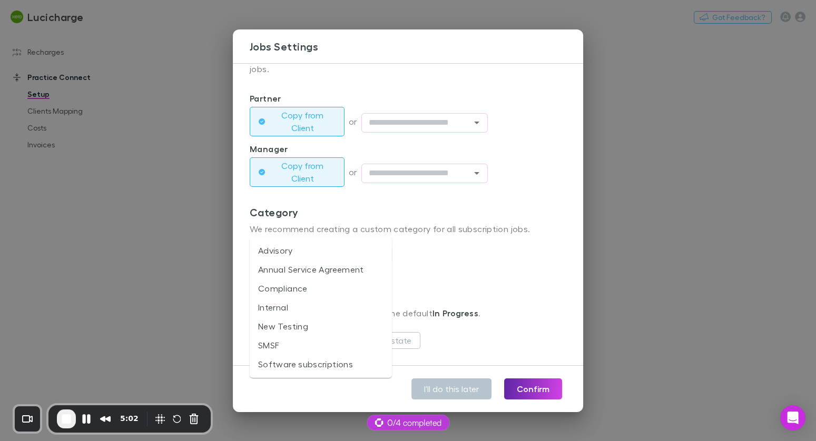
click at [309, 247] on input "**********" at bounding box center [305, 253] width 105 height 13
click at [429, 247] on div "**********" at bounding box center [408, 248] width 317 height 84
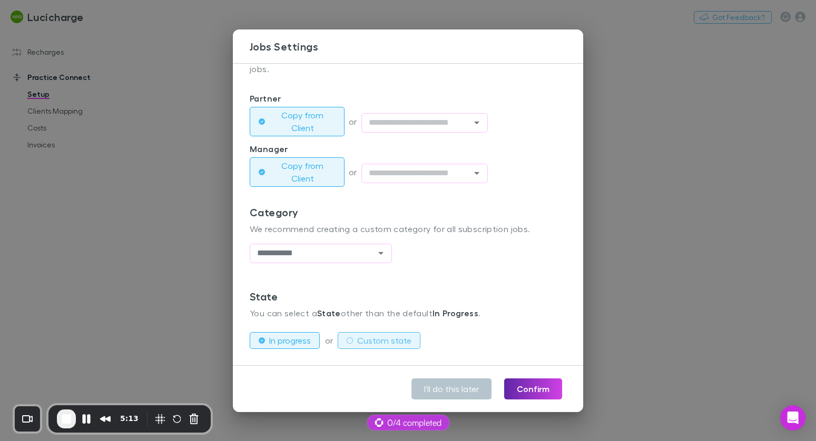
click at [352, 332] on button "Custom state" at bounding box center [379, 340] width 83 height 17
click at [336, 358] on input "text" at bounding box center [333, 366] width 167 height 17
click at [308, 334] on label "In progress" at bounding box center [290, 340] width 42 height 13
click at [520, 388] on button "Confirm" at bounding box center [533, 389] width 58 height 21
click at [204, 233] on div "**********" at bounding box center [408, 220] width 816 height 441
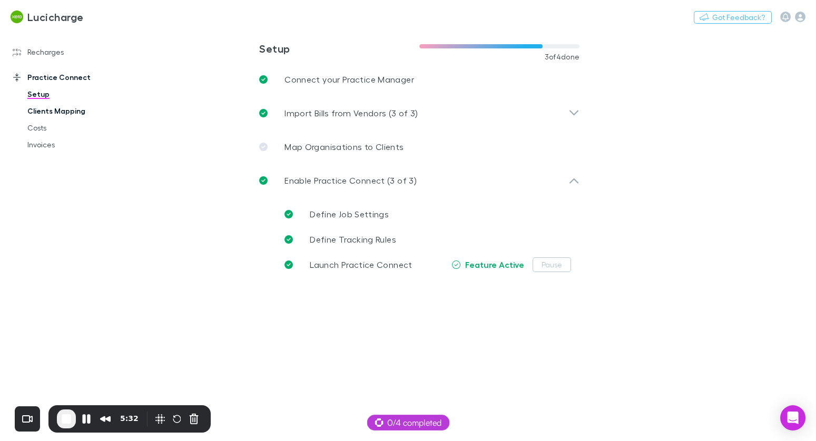
click at [54, 109] on link "Clients Mapping" at bounding box center [73, 111] width 113 height 17
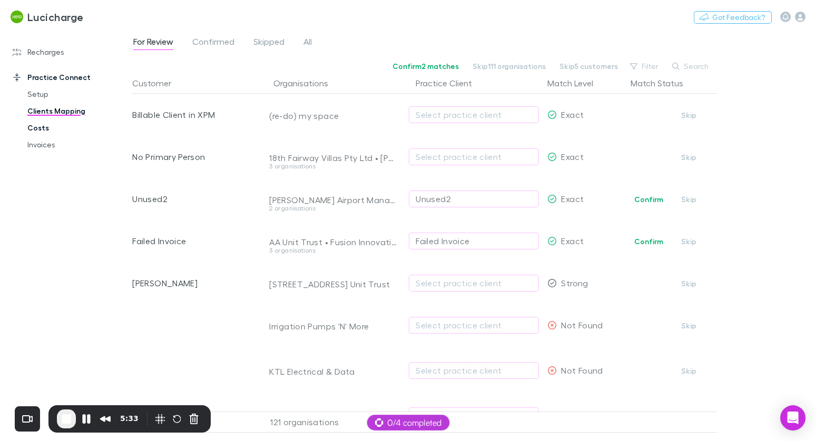
click at [44, 128] on link "Costs" at bounding box center [73, 128] width 113 height 17
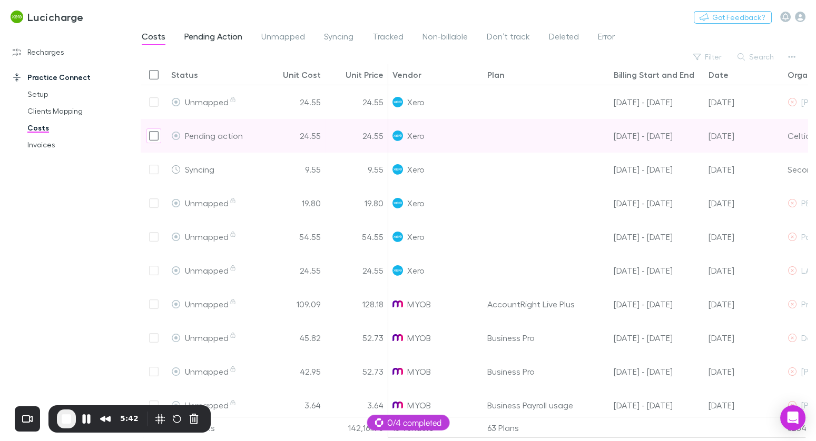
click at [197, 29] on link "Pending Action" at bounding box center [213, 37] width 60 height 17
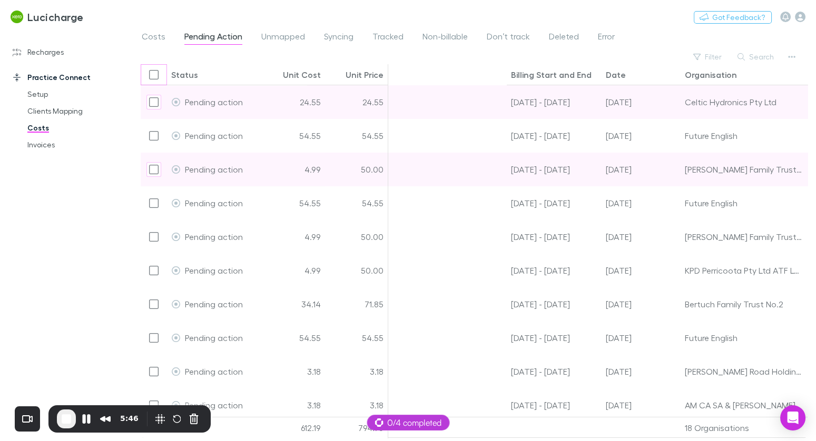
scroll to position [0, 300]
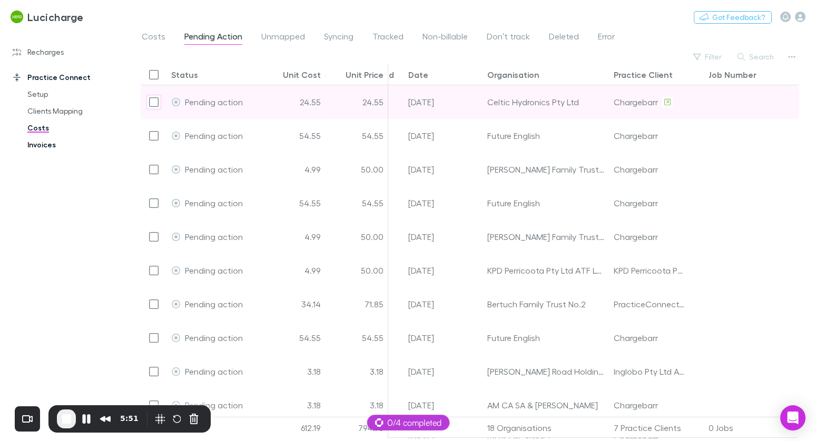
click at [46, 143] on link "Invoices" at bounding box center [73, 144] width 113 height 17
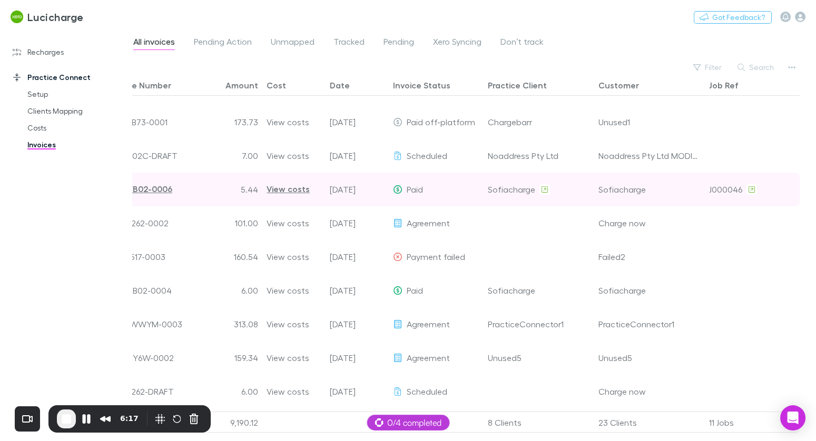
click at [609, 190] on div "Sofiacharge" at bounding box center [649, 189] width 102 height 33
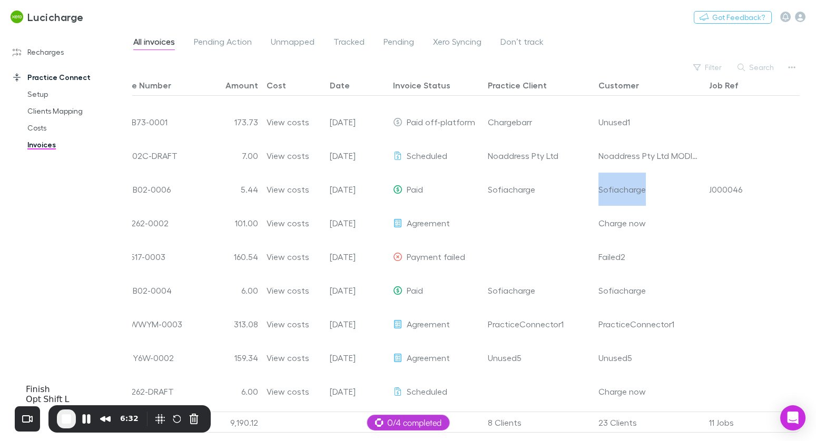
click at [61, 424] on span "End Recording" at bounding box center [66, 419] width 13 height 13
